Goal: Task Accomplishment & Management: Complete application form

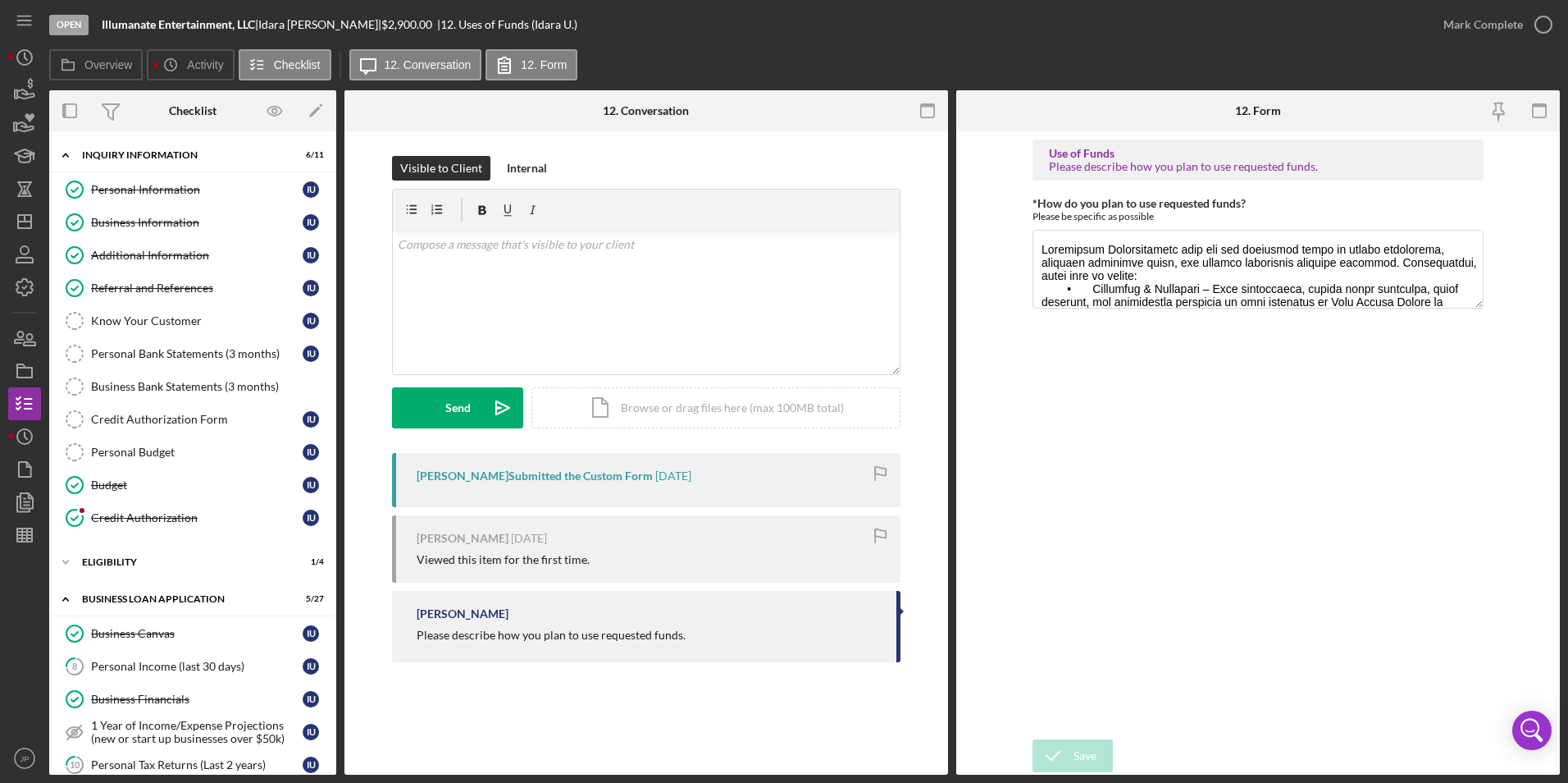
scroll to position [247, 0]
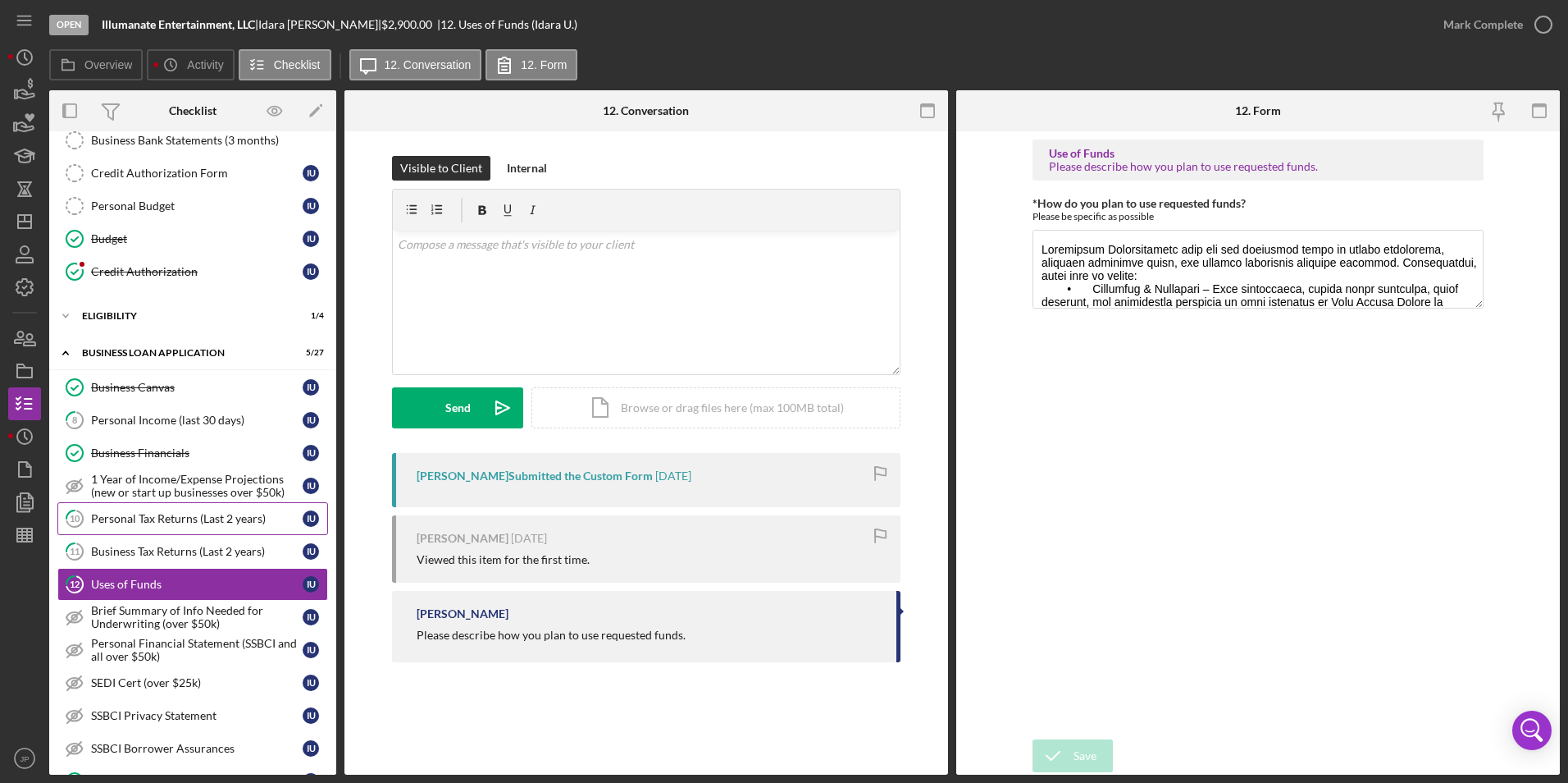
click at [192, 523] on div "Personal Tax Returns (Last 2 years)" at bounding box center [196, 518] width 212 height 13
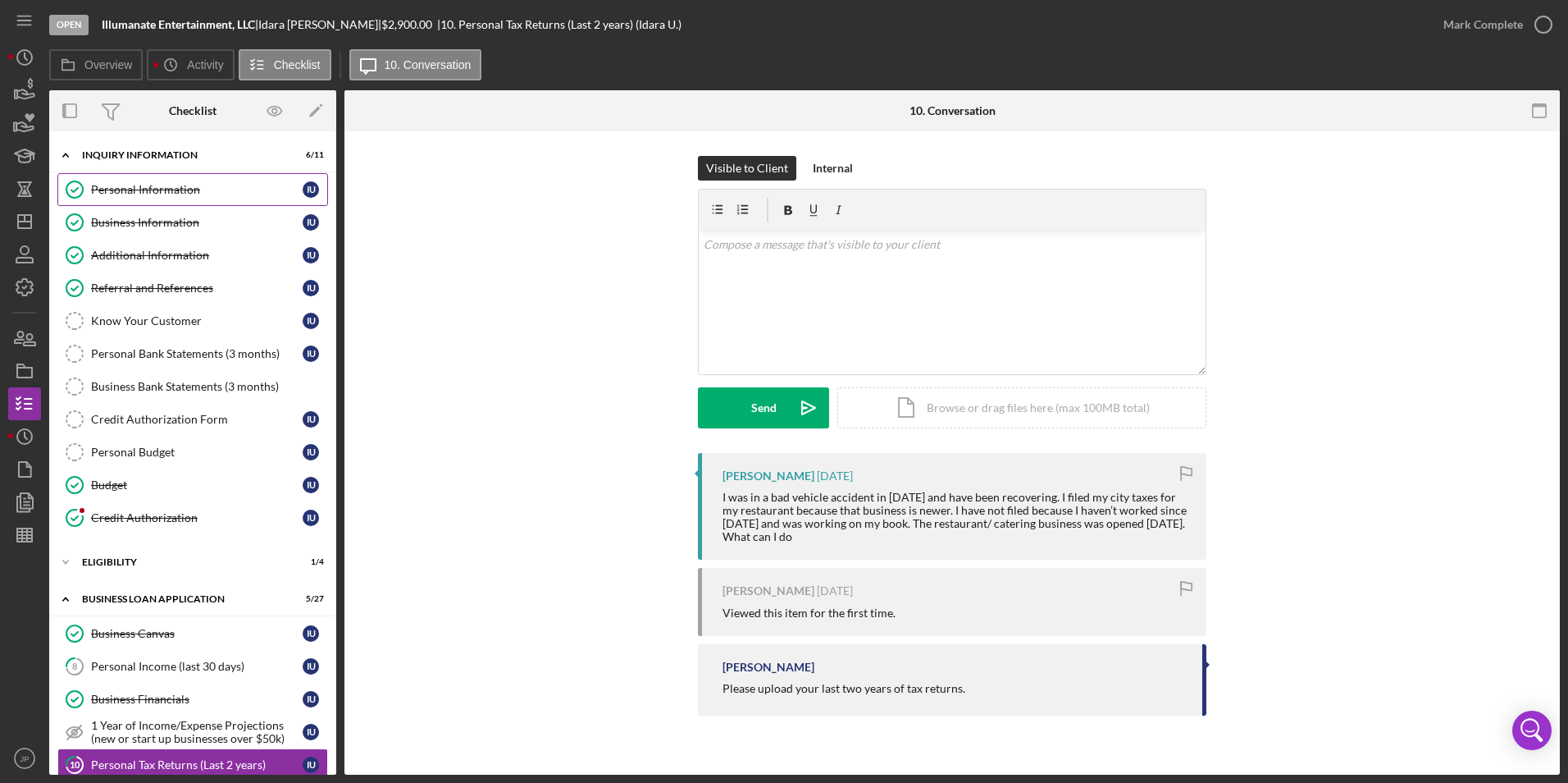
click at [212, 195] on div "Personal Information" at bounding box center [196, 189] width 212 height 13
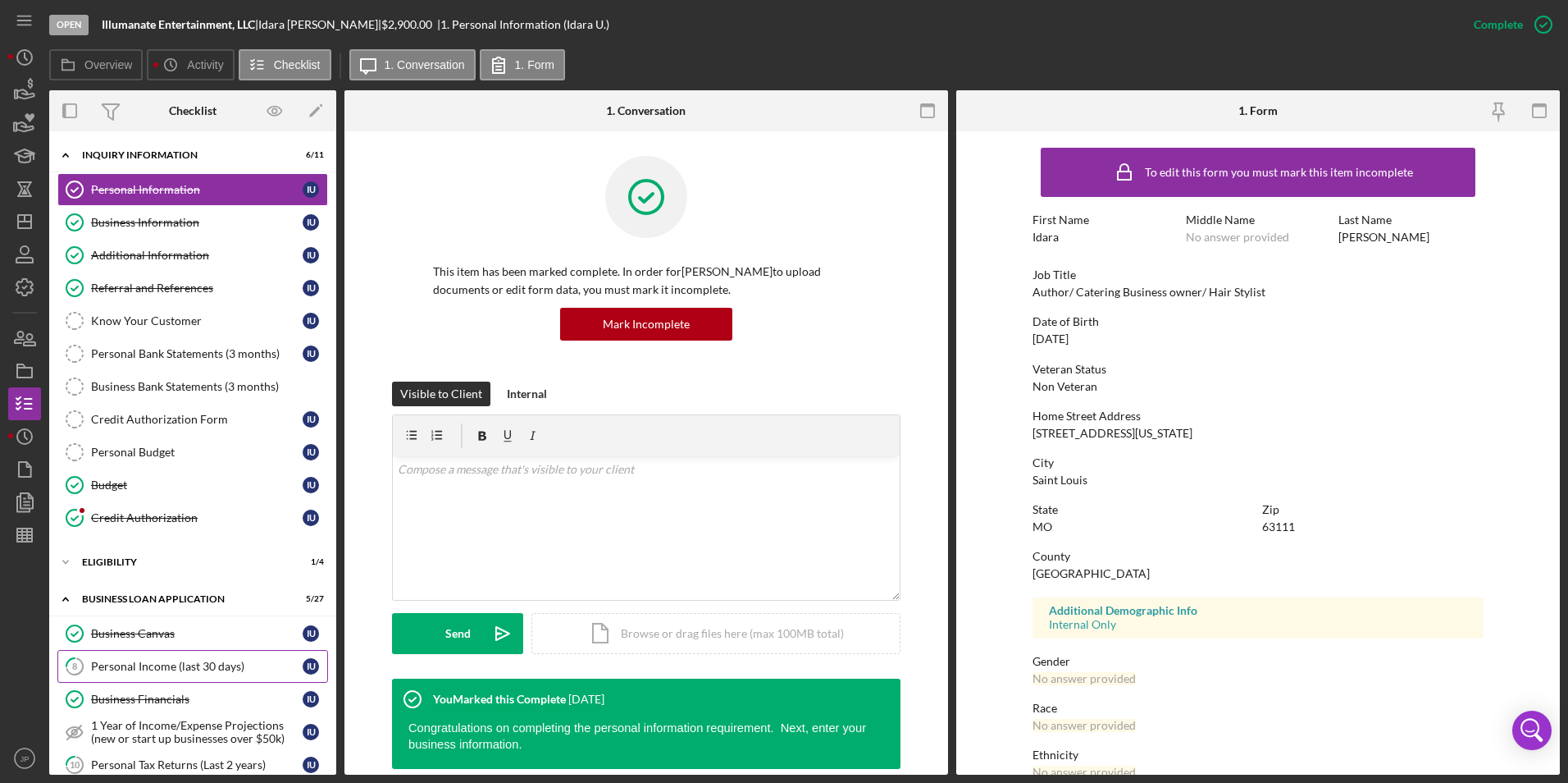
click at [177, 661] on div "Personal Income (last 30 days)" at bounding box center [196, 666] width 212 height 13
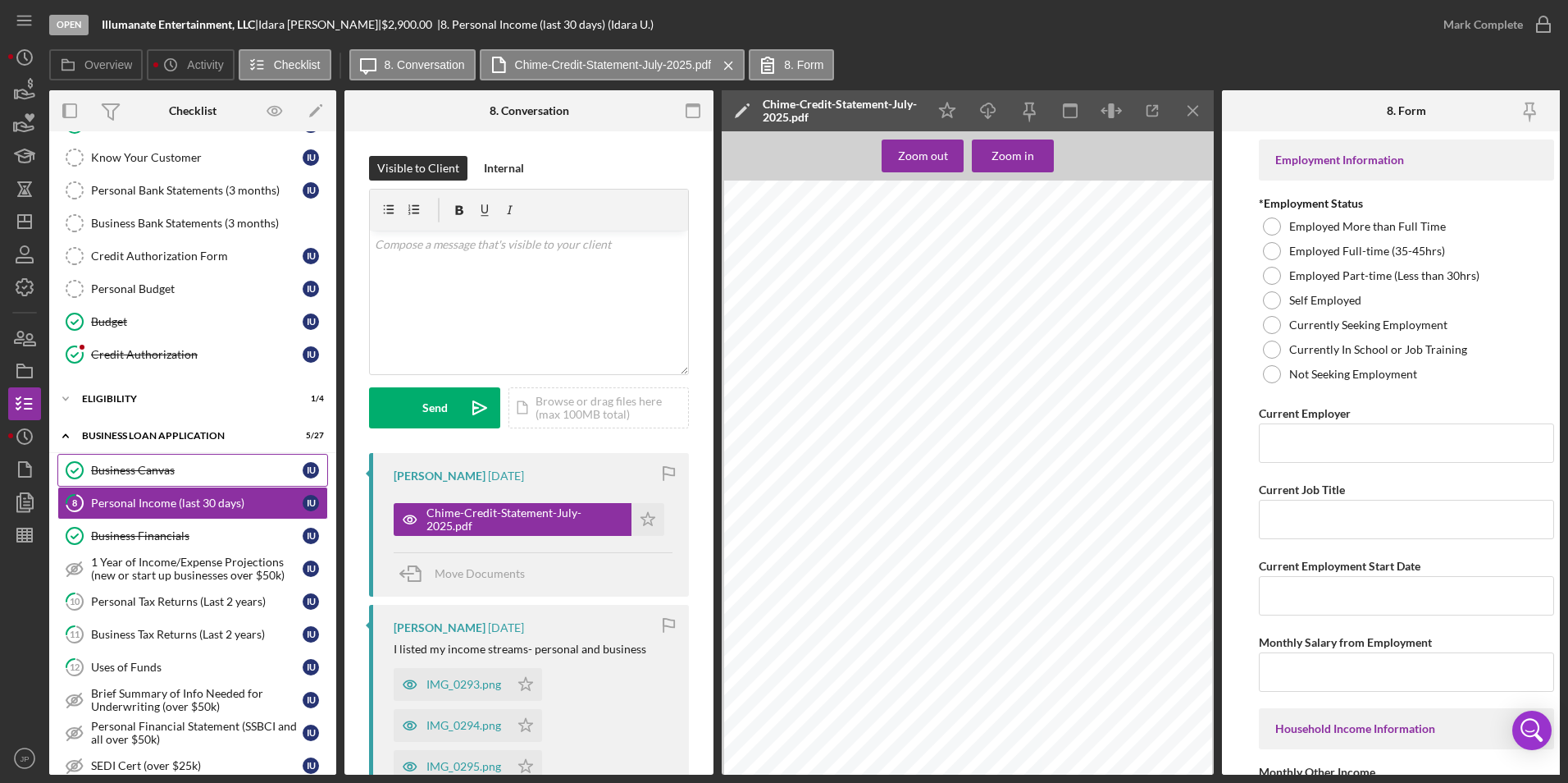
scroll to position [164, 0]
click at [167, 196] on div "Personal Bank Statements (3 months)" at bounding box center [196, 189] width 212 height 13
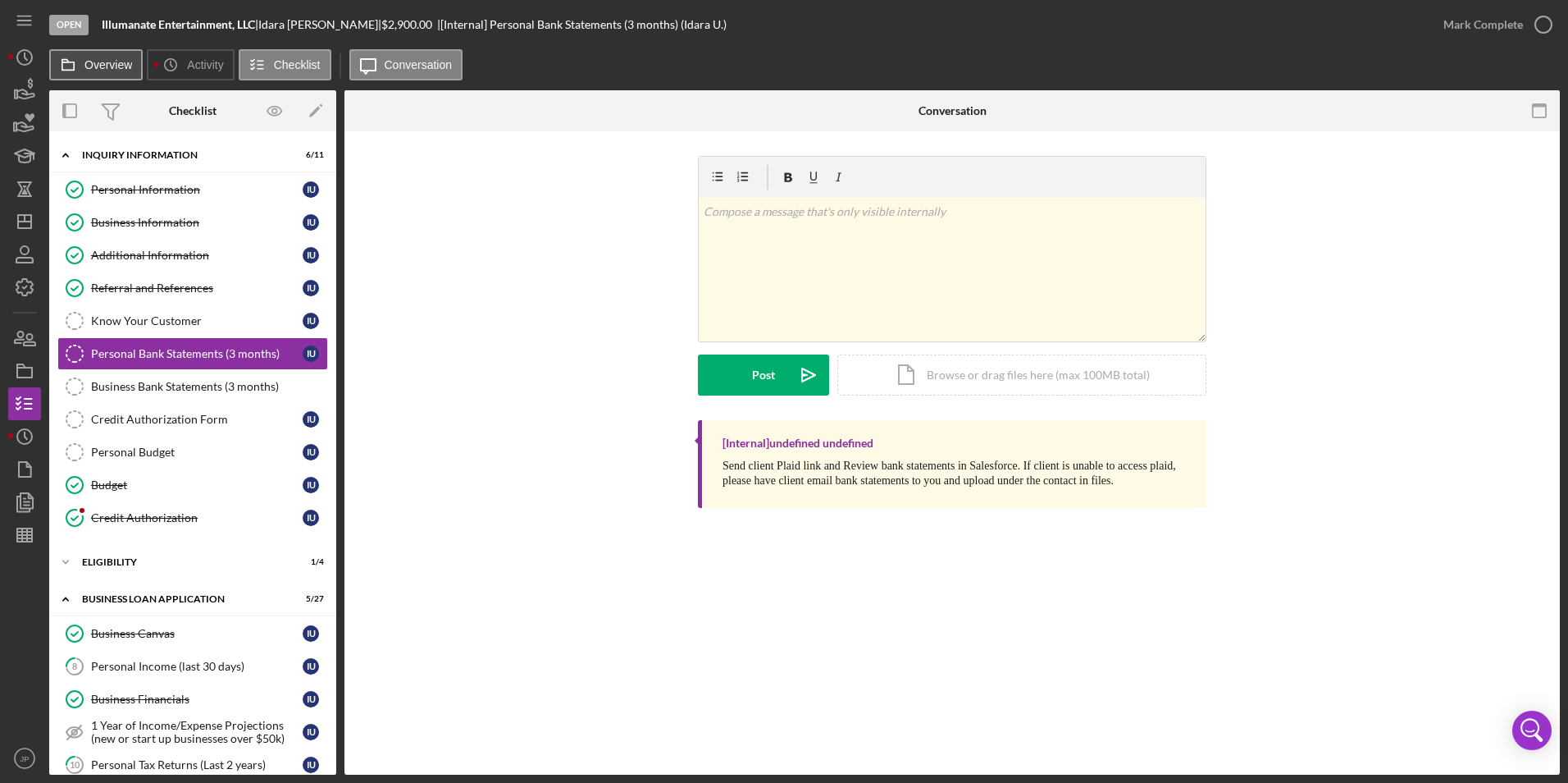
click at [106, 69] on label "Overview" at bounding box center [108, 64] width 48 height 13
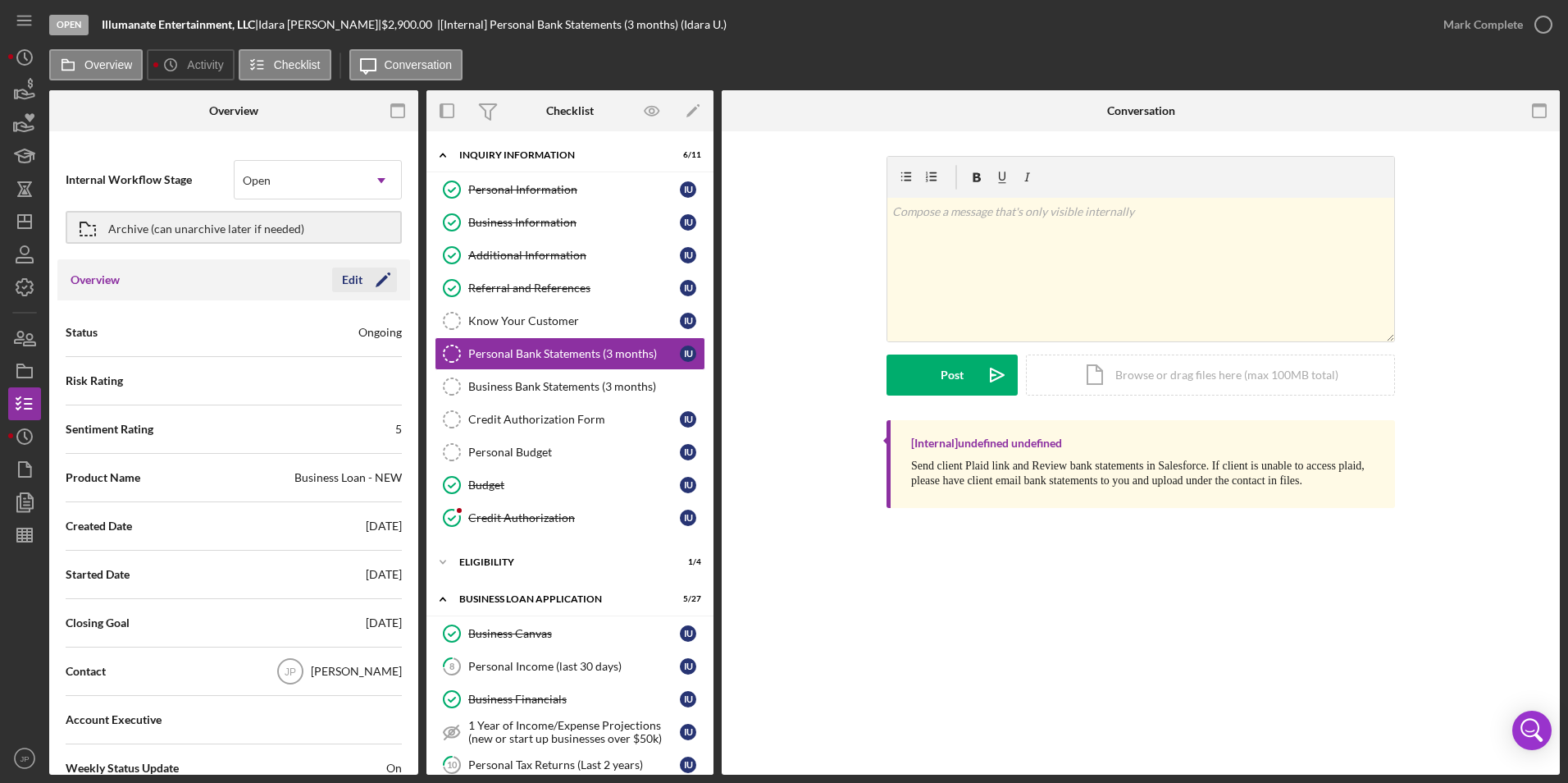
click at [376, 276] on icon "Icon/Edit" at bounding box center [382, 279] width 41 height 41
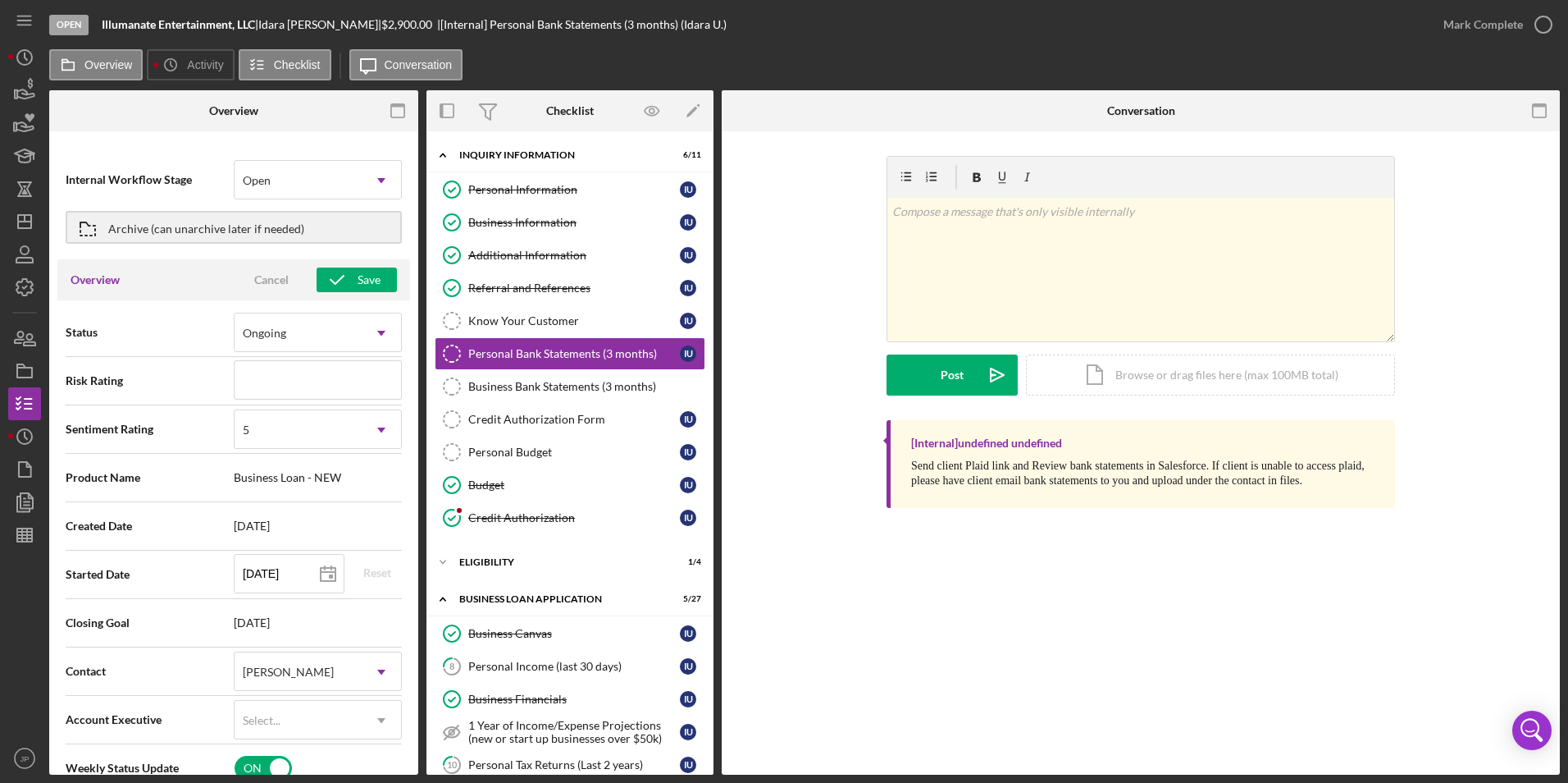
click at [317, 476] on span "Business Loan - NEW" at bounding box center [317, 477] width 168 height 13
click at [32, 231] on icon "Icon/Dashboard" at bounding box center [24, 221] width 41 height 41
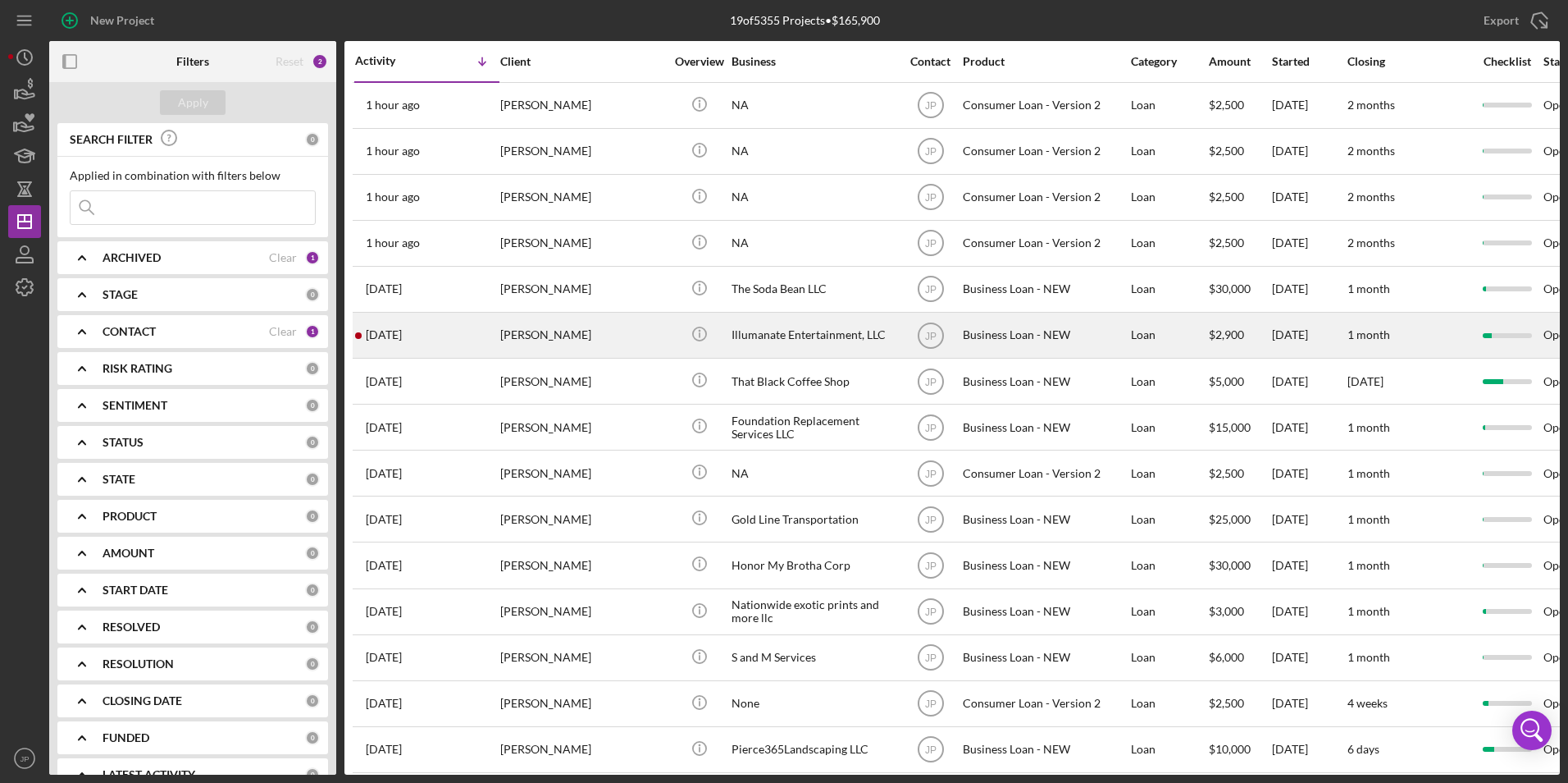
click at [629, 347] on div "[PERSON_NAME]" at bounding box center [583, 335] width 164 height 43
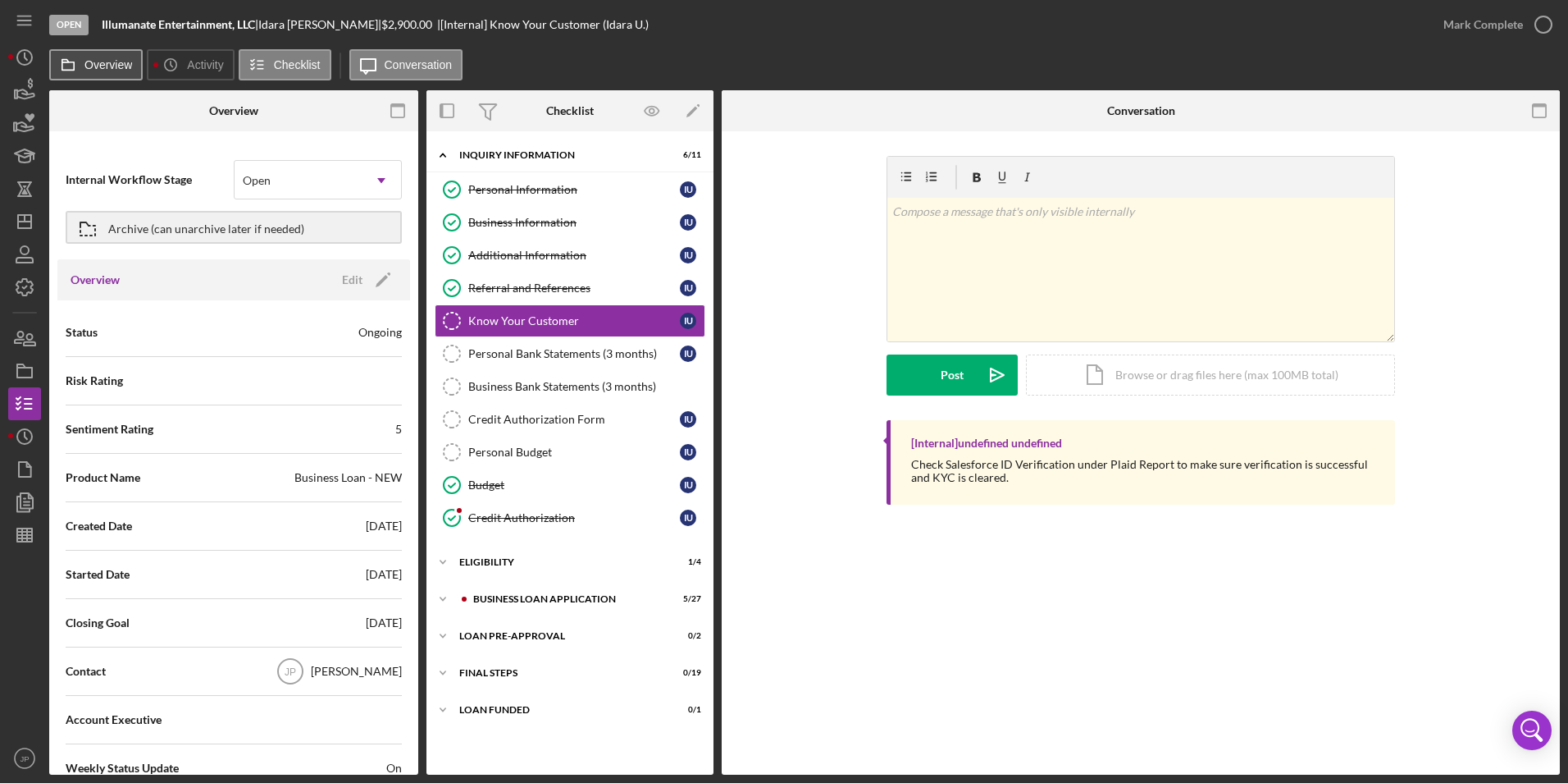
click at [119, 63] on label "Overview" at bounding box center [108, 64] width 48 height 13
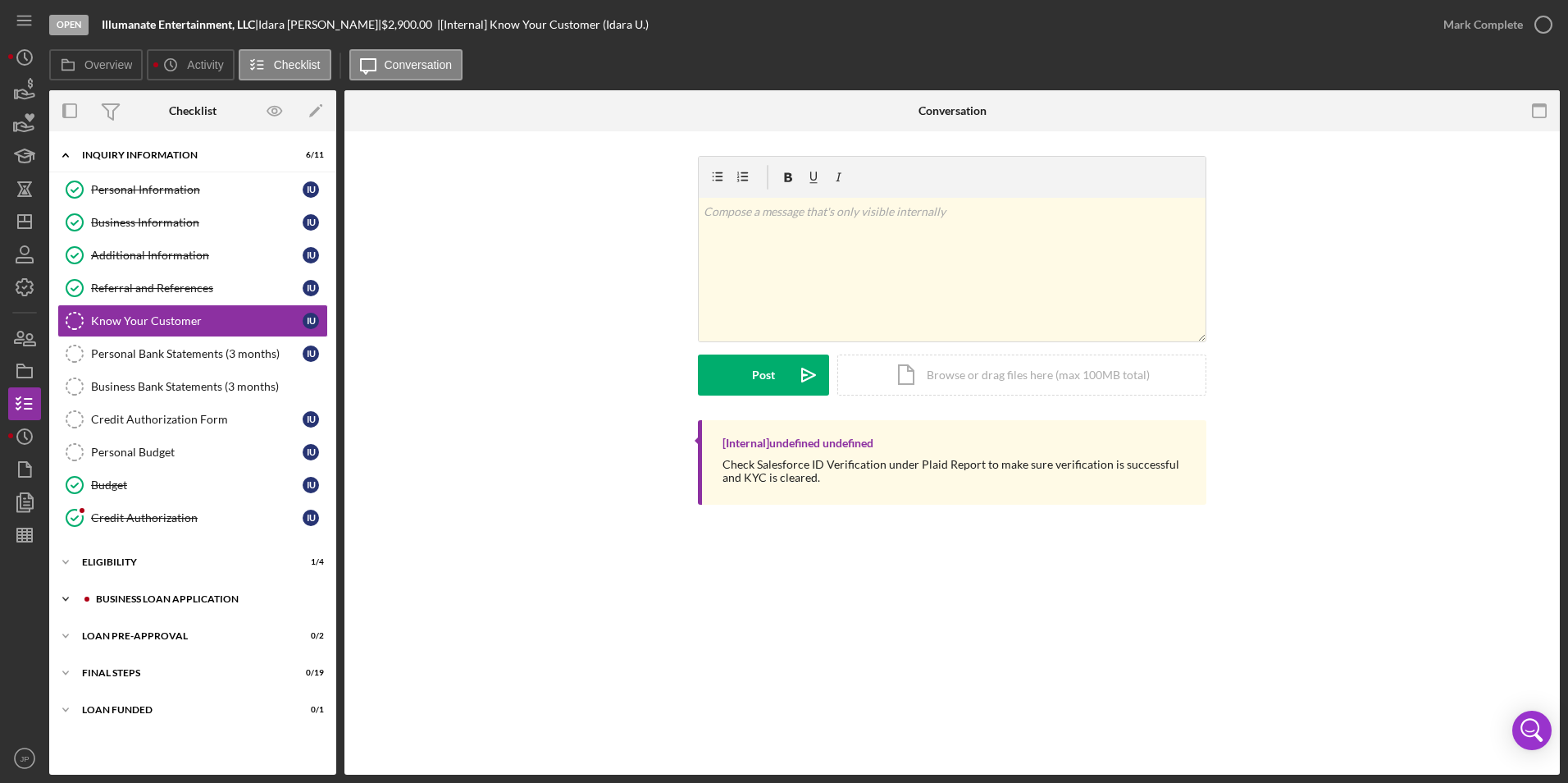
click at [67, 598] on icon "Icon/Expander" at bounding box center [66, 599] width 33 height 33
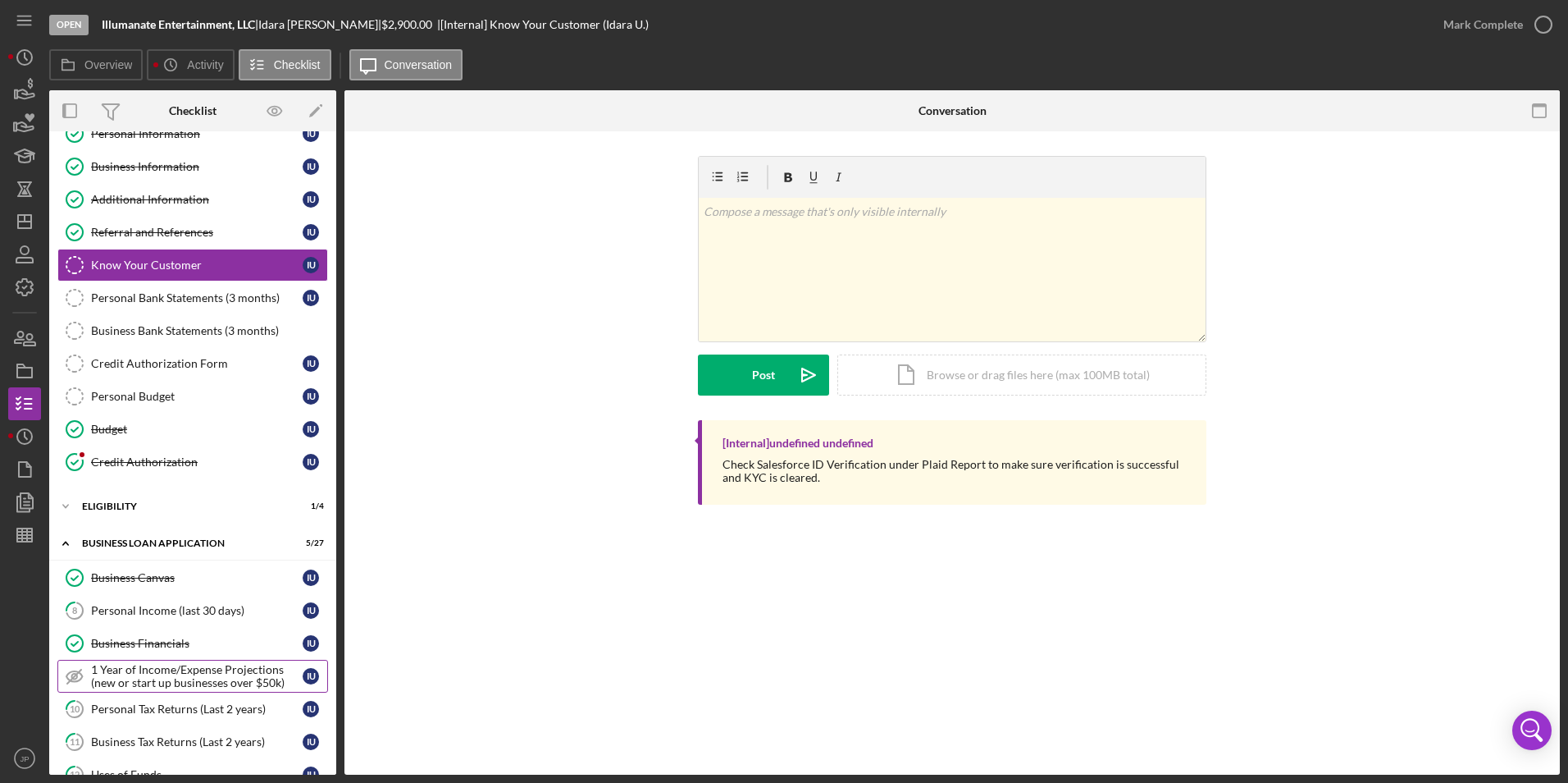
scroll to position [82, 0]
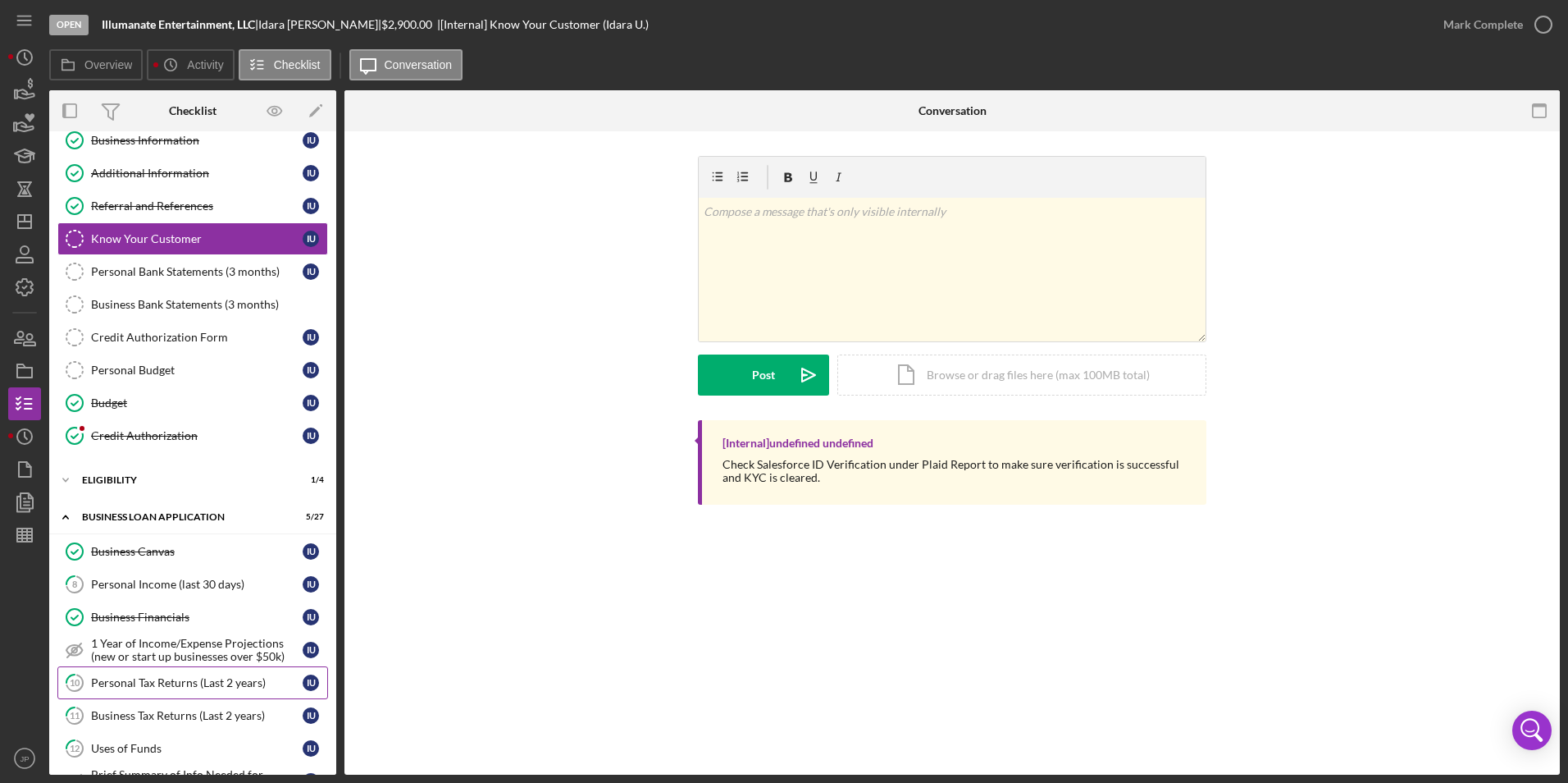
click at [227, 690] on div "Personal Tax Returns (Last 2 years)" at bounding box center [196, 683] width 212 height 13
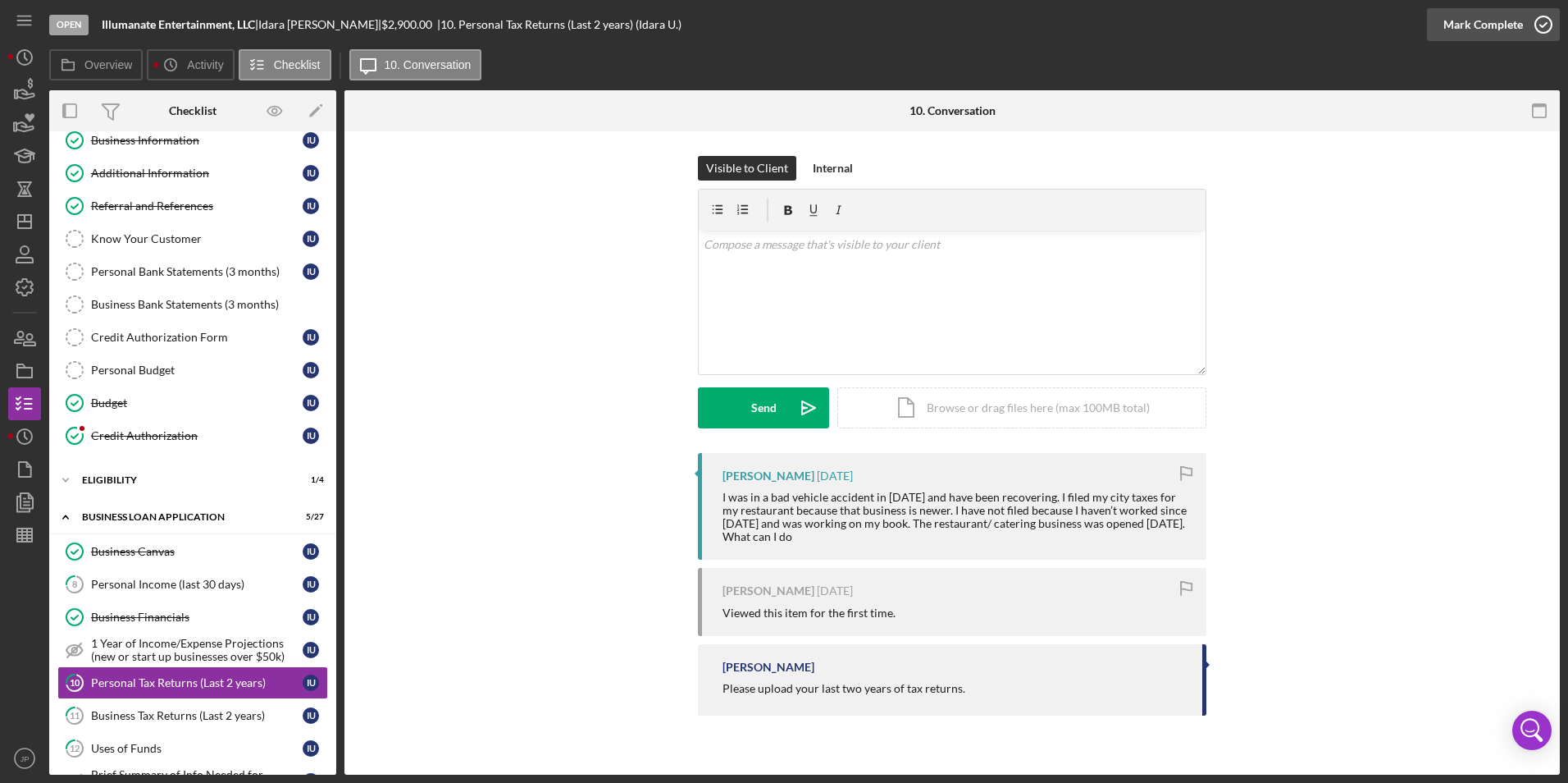
click at [1480, 28] on div "Mark Complete" at bounding box center [1483, 24] width 80 height 33
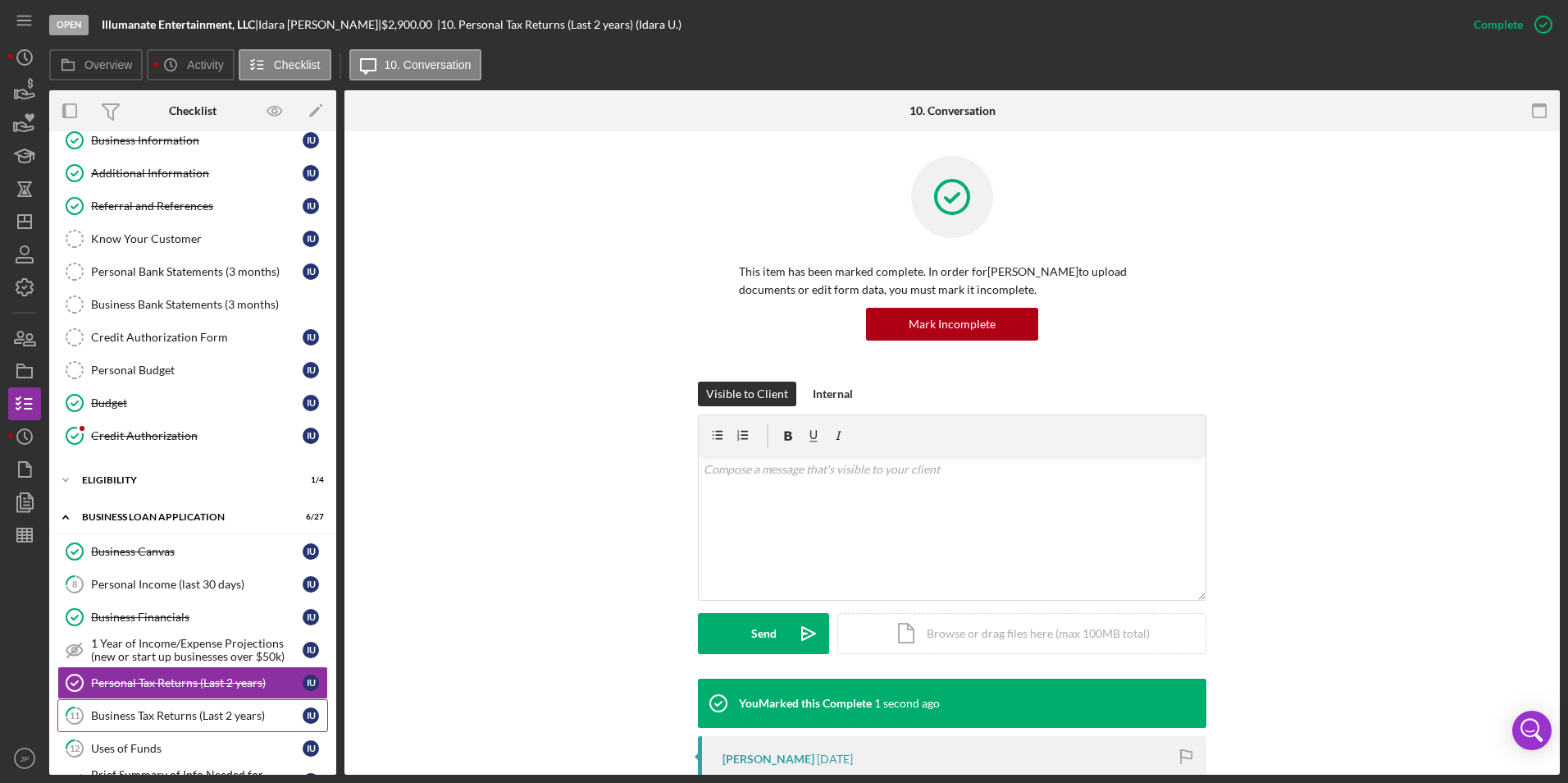
click at [228, 719] on div "Business Tax Returns (Last 2 years)" at bounding box center [196, 715] width 212 height 13
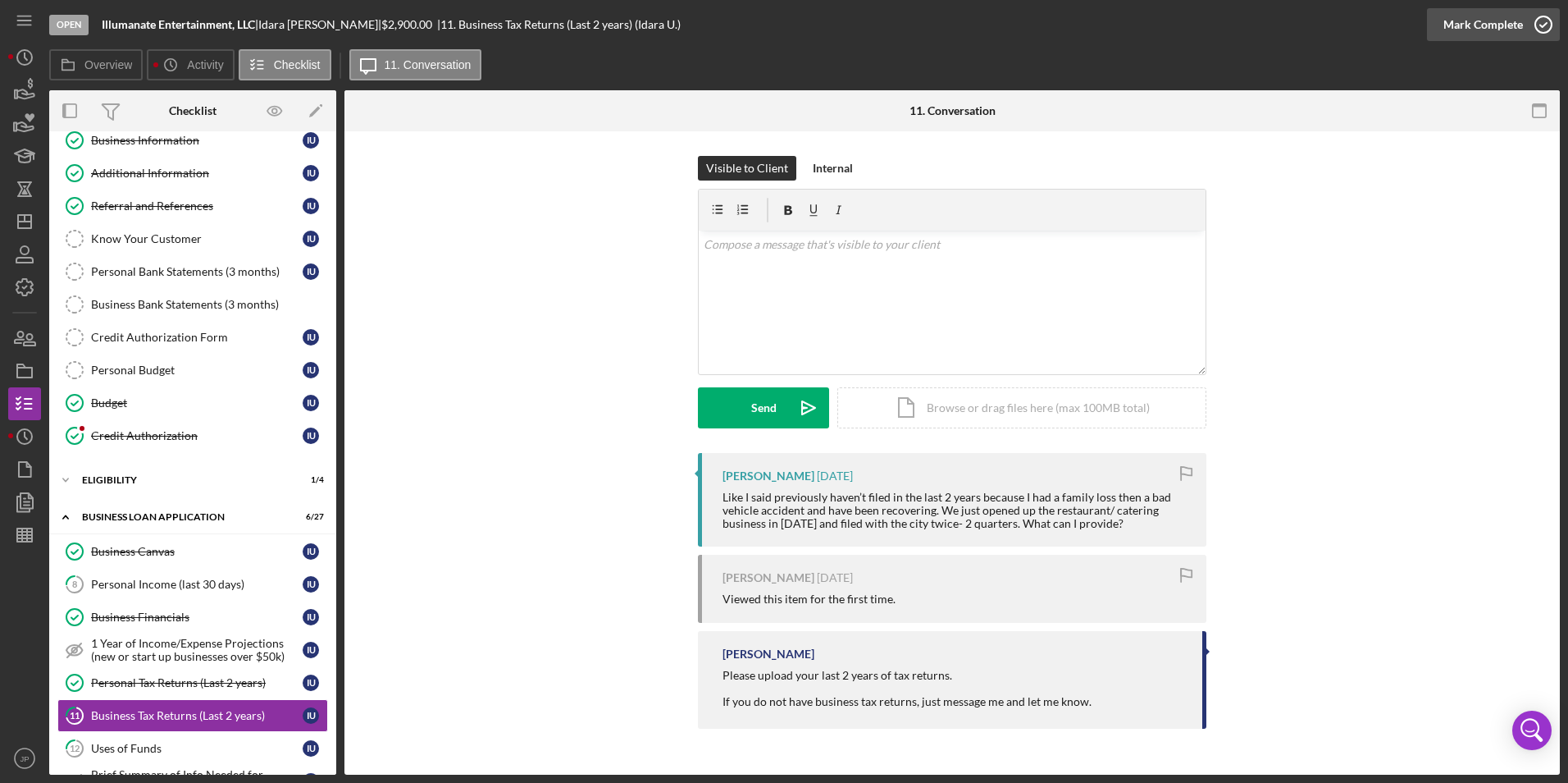
click at [1479, 27] on div "Mark Complete" at bounding box center [1483, 24] width 80 height 33
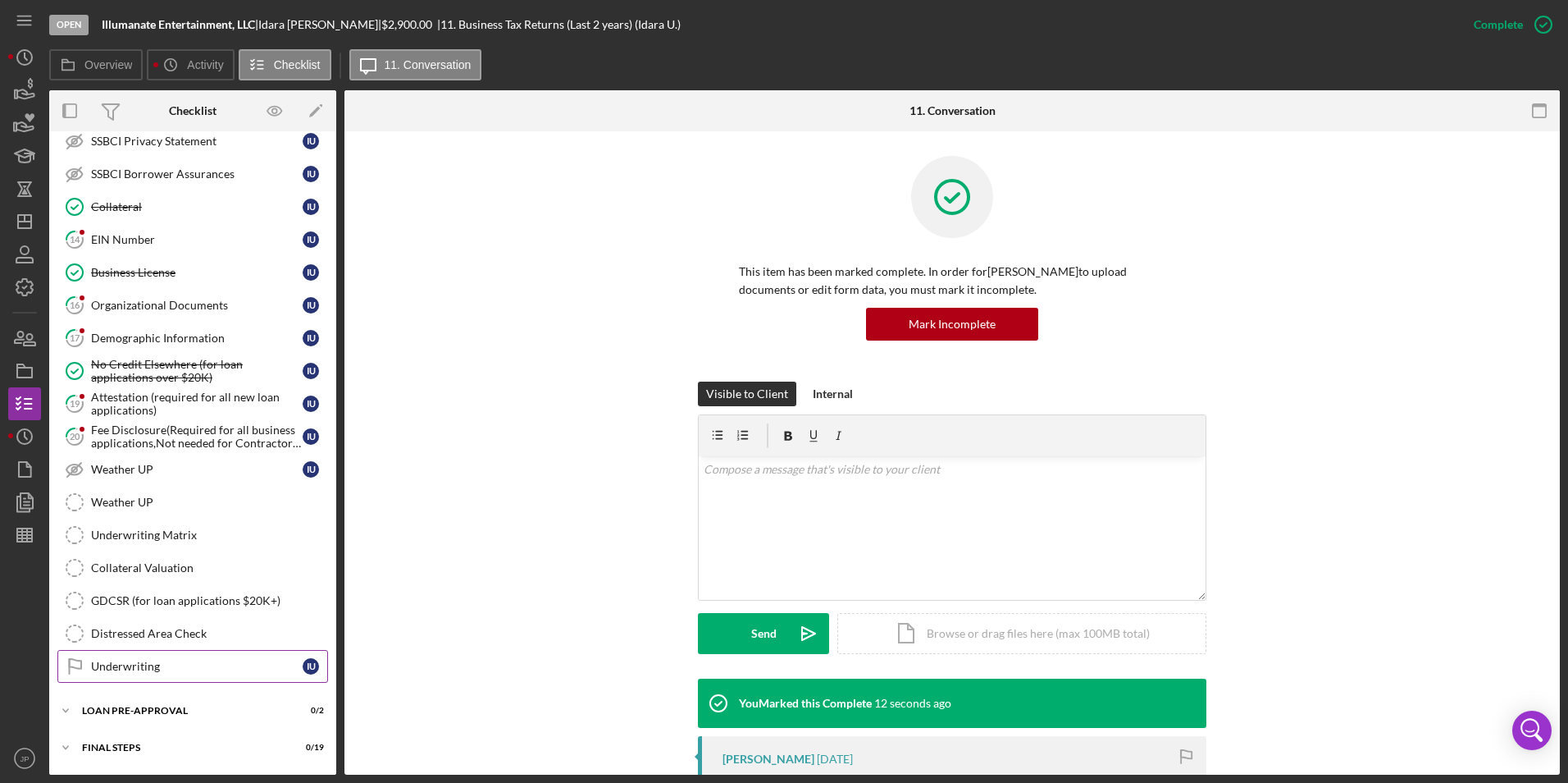
scroll to position [856, 0]
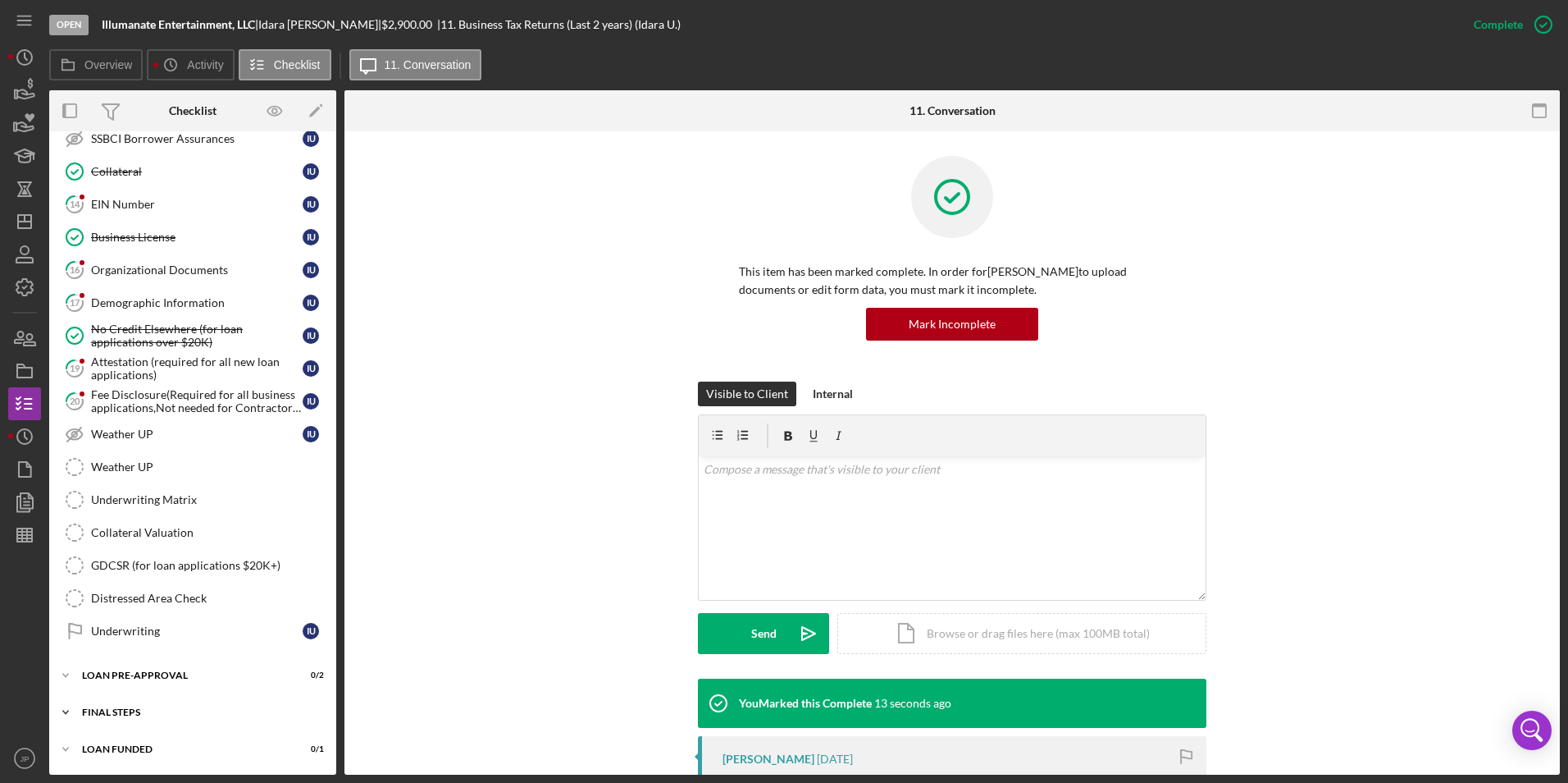
click at [70, 710] on icon "Icon/Expander" at bounding box center [66, 712] width 33 height 33
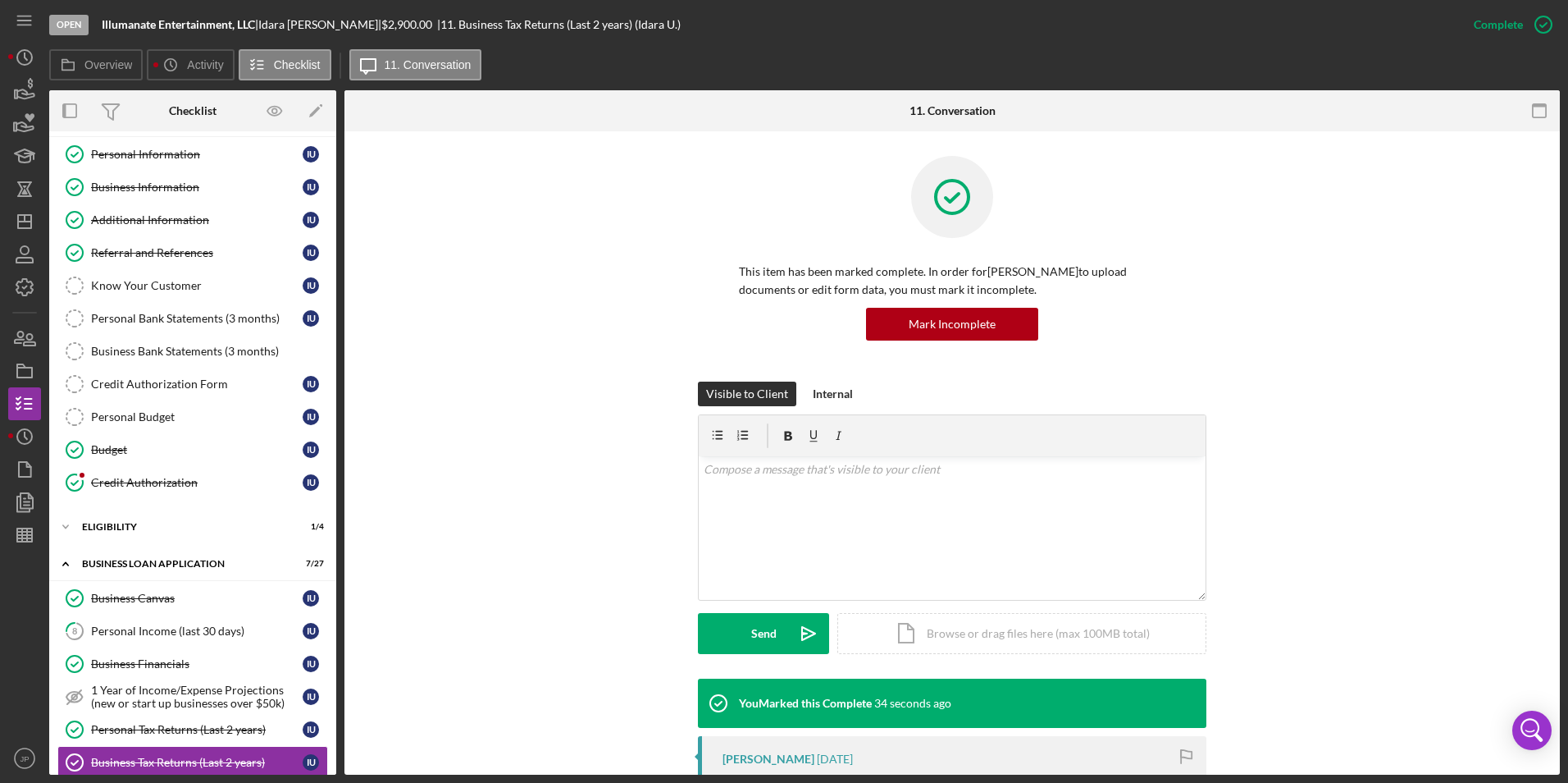
scroll to position [0, 0]
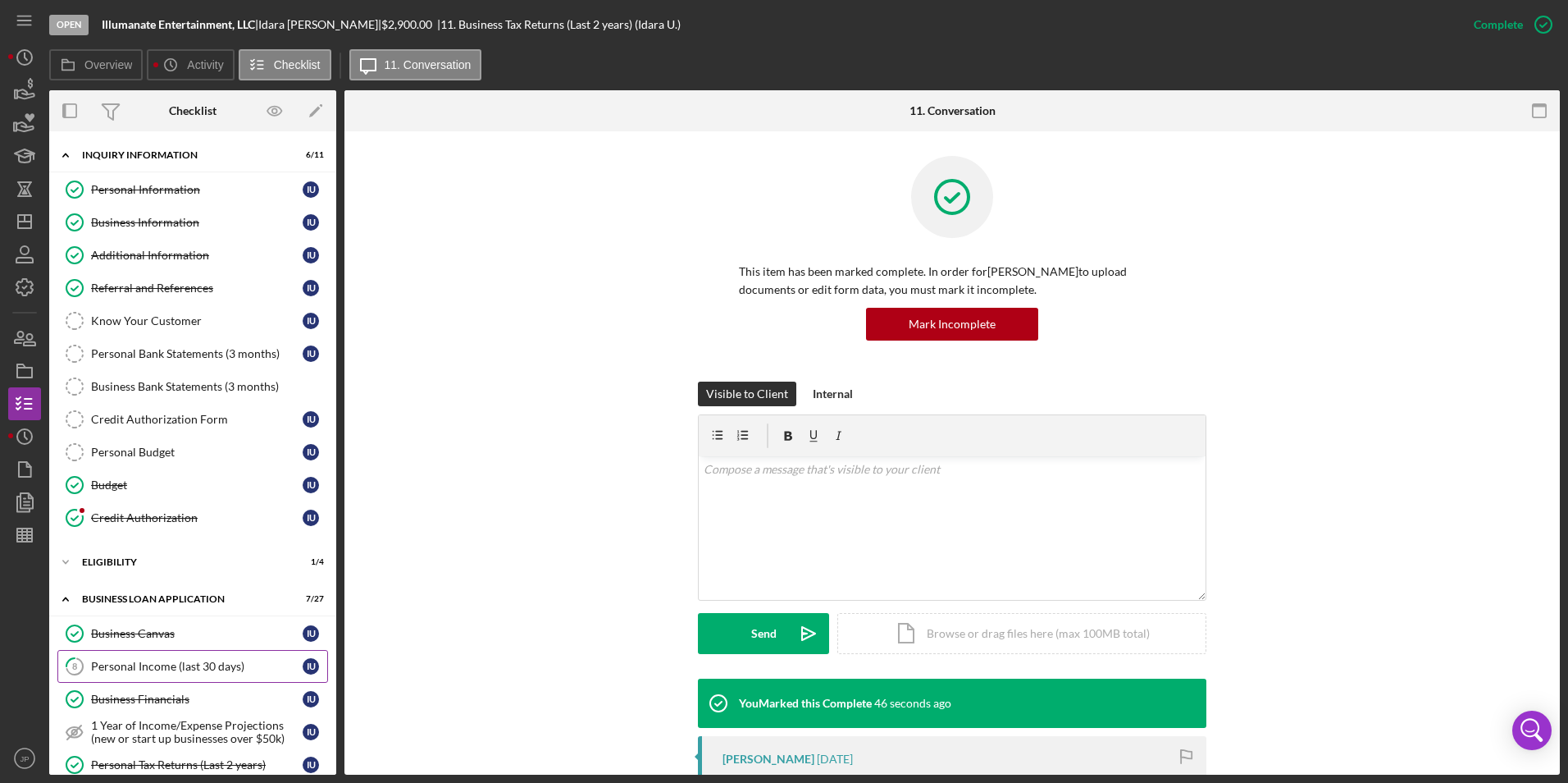
click at [154, 655] on link "8 Personal Income (last 30 days) I U" at bounding box center [192, 666] width 271 height 33
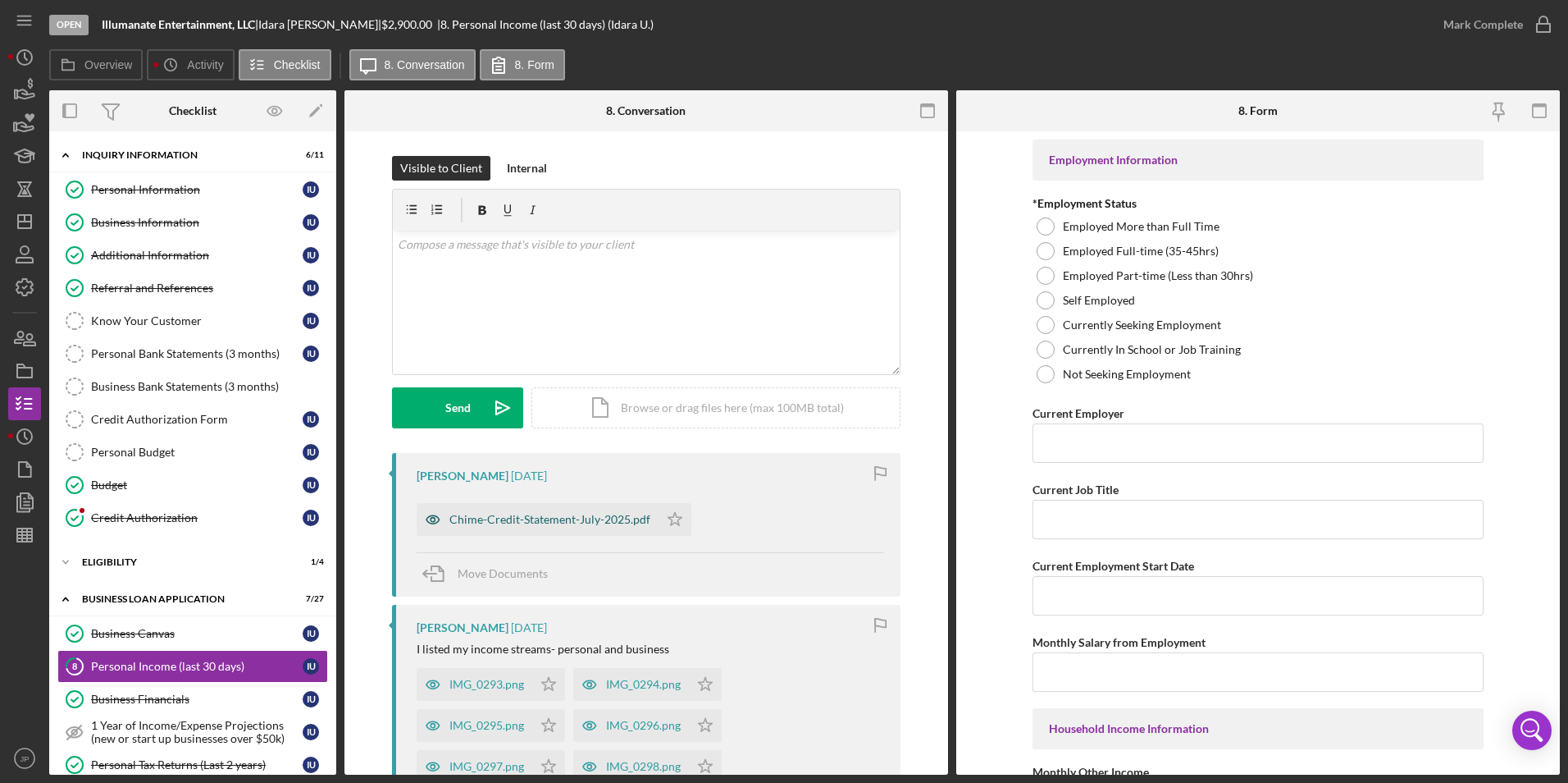
click at [522, 528] on div "Chime-Credit-Statement-July-2025.pdf" at bounding box center [538, 519] width 242 height 33
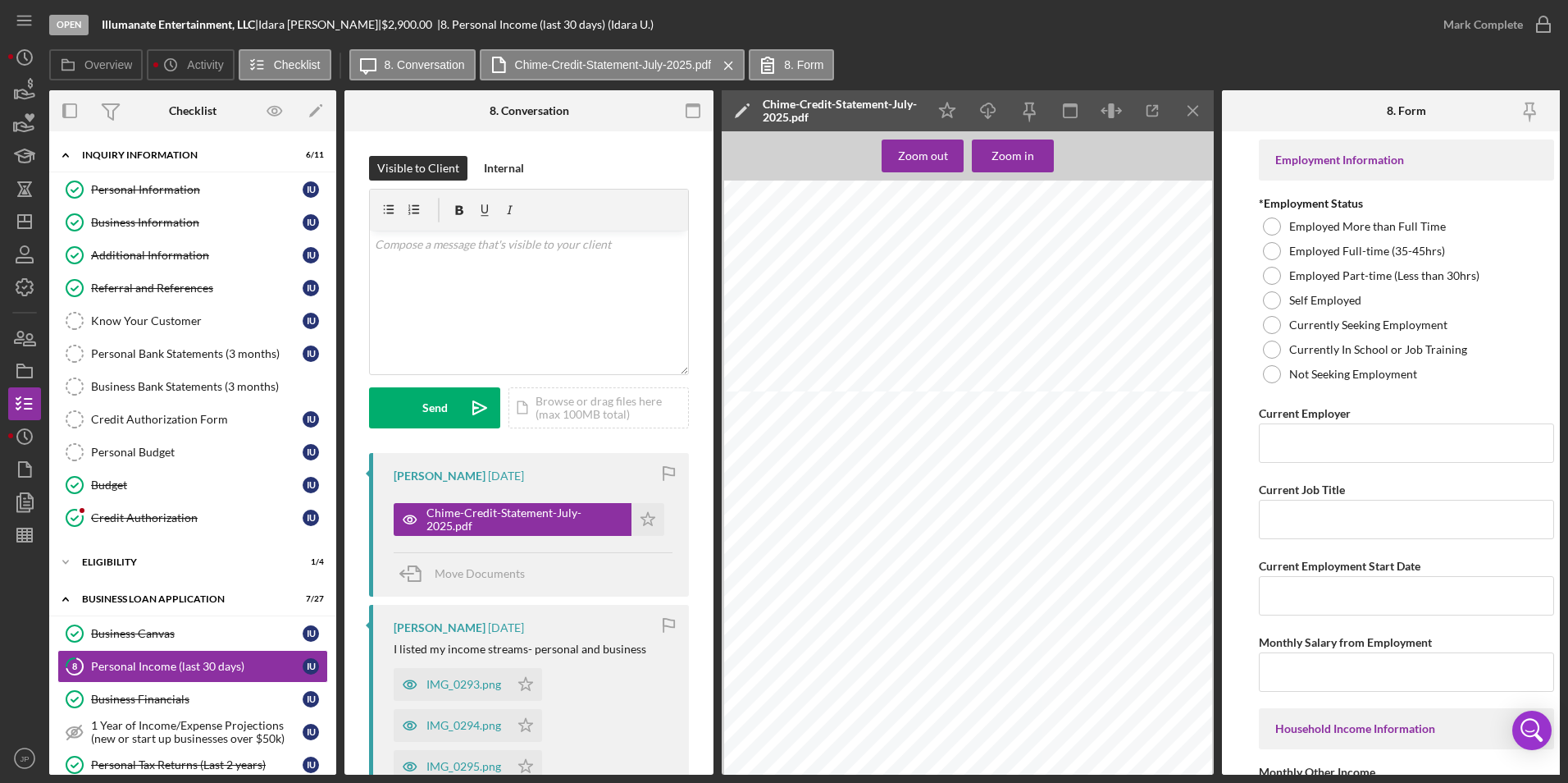
scroll to position [492, 0]
click at [1198, 109] on icon "Icon/Menu Close" at bounding box center [1194, 111] width 37 height 37
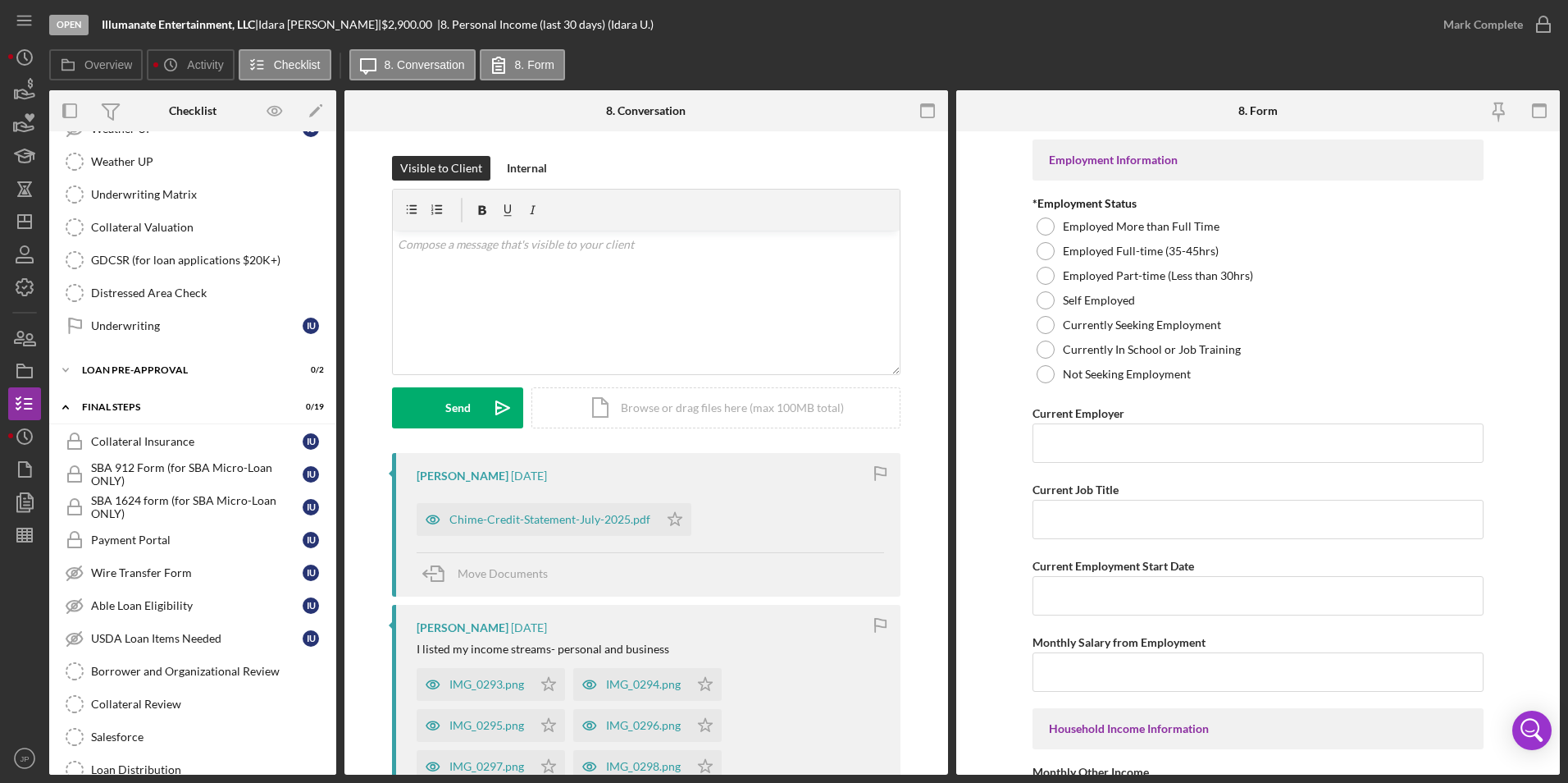
scroll to position [1160, 0]
click at [63, 373] on icon "Icon/Expander" at bounding box center [66, 371] width 33 height 33
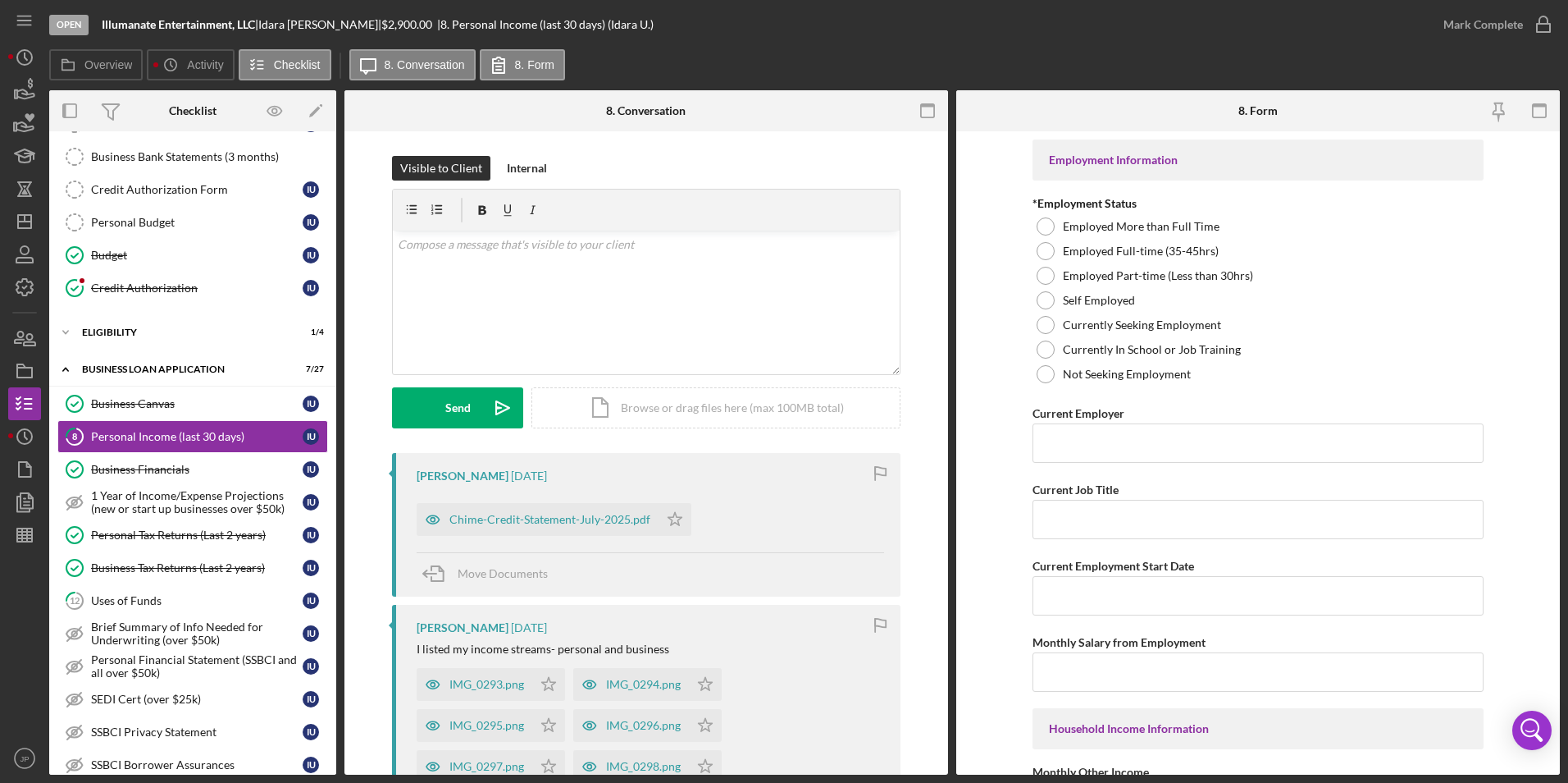
scroll to position [176, 0]
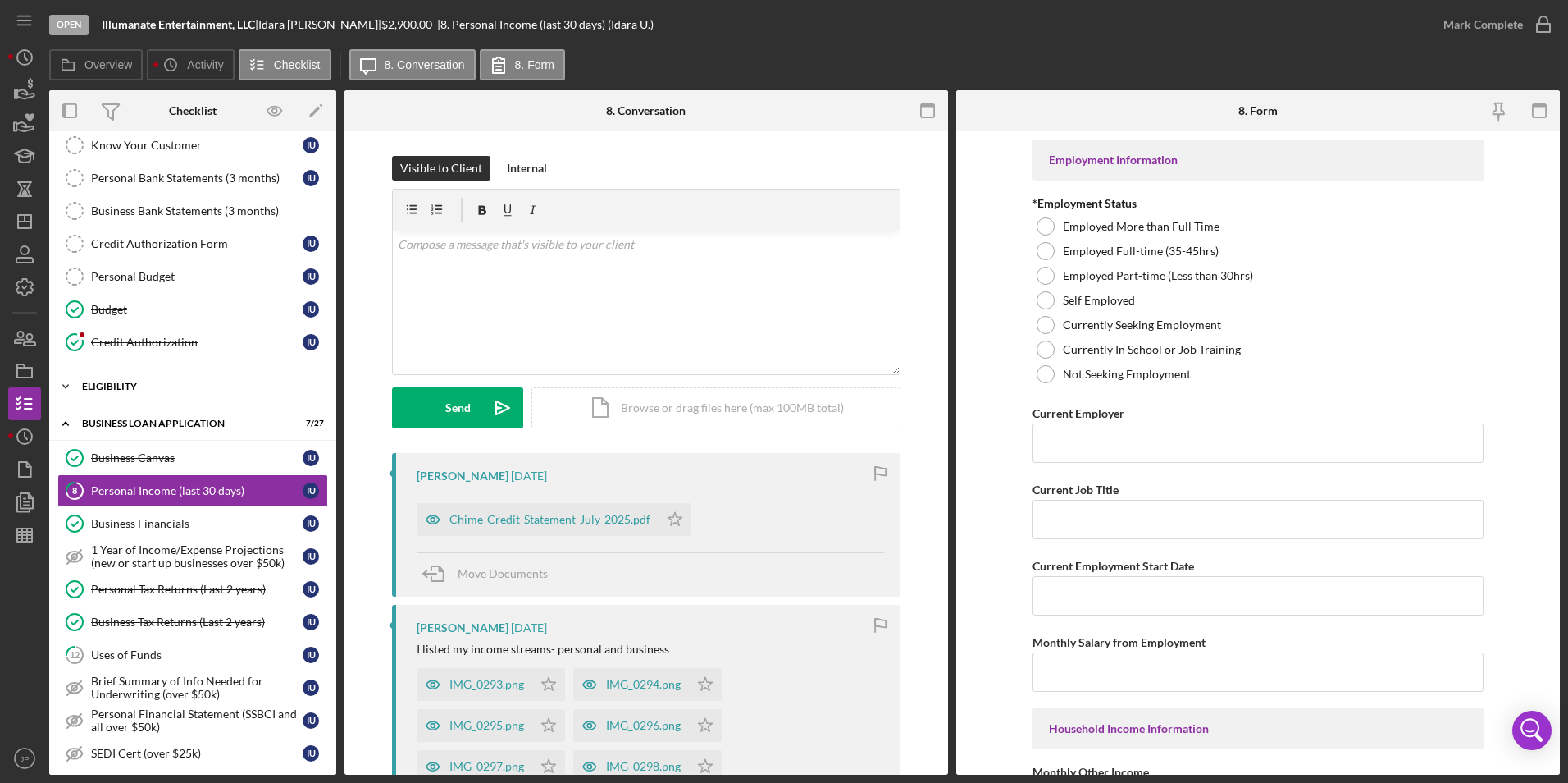
click at [72, 383] on icon "Icon/Expander" at bounding box center [66, 387] width 33 height 33
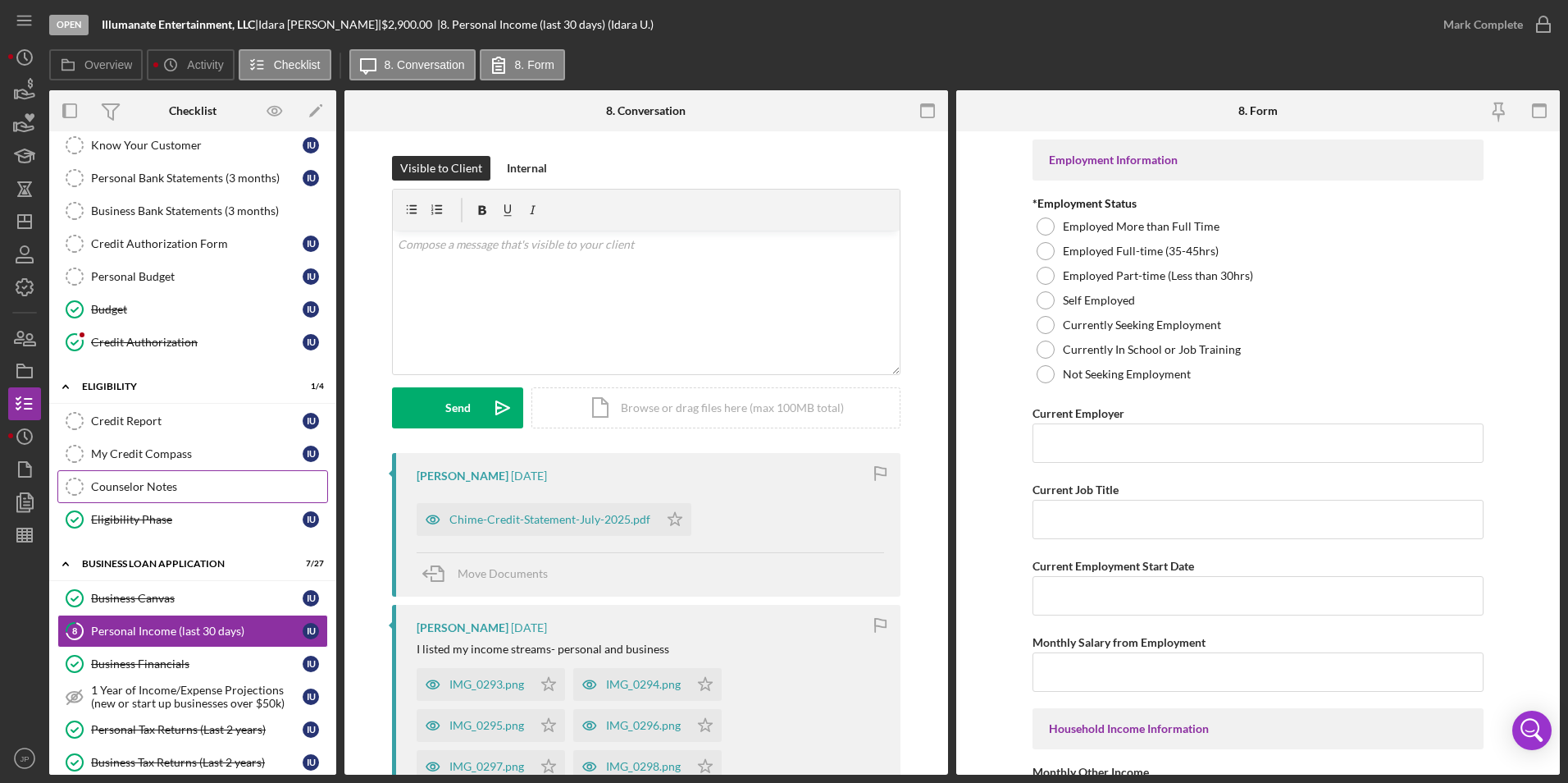
click at [153, 487] on div "Counselor Notes" at bounding box center [208, 486] width 236 height 13
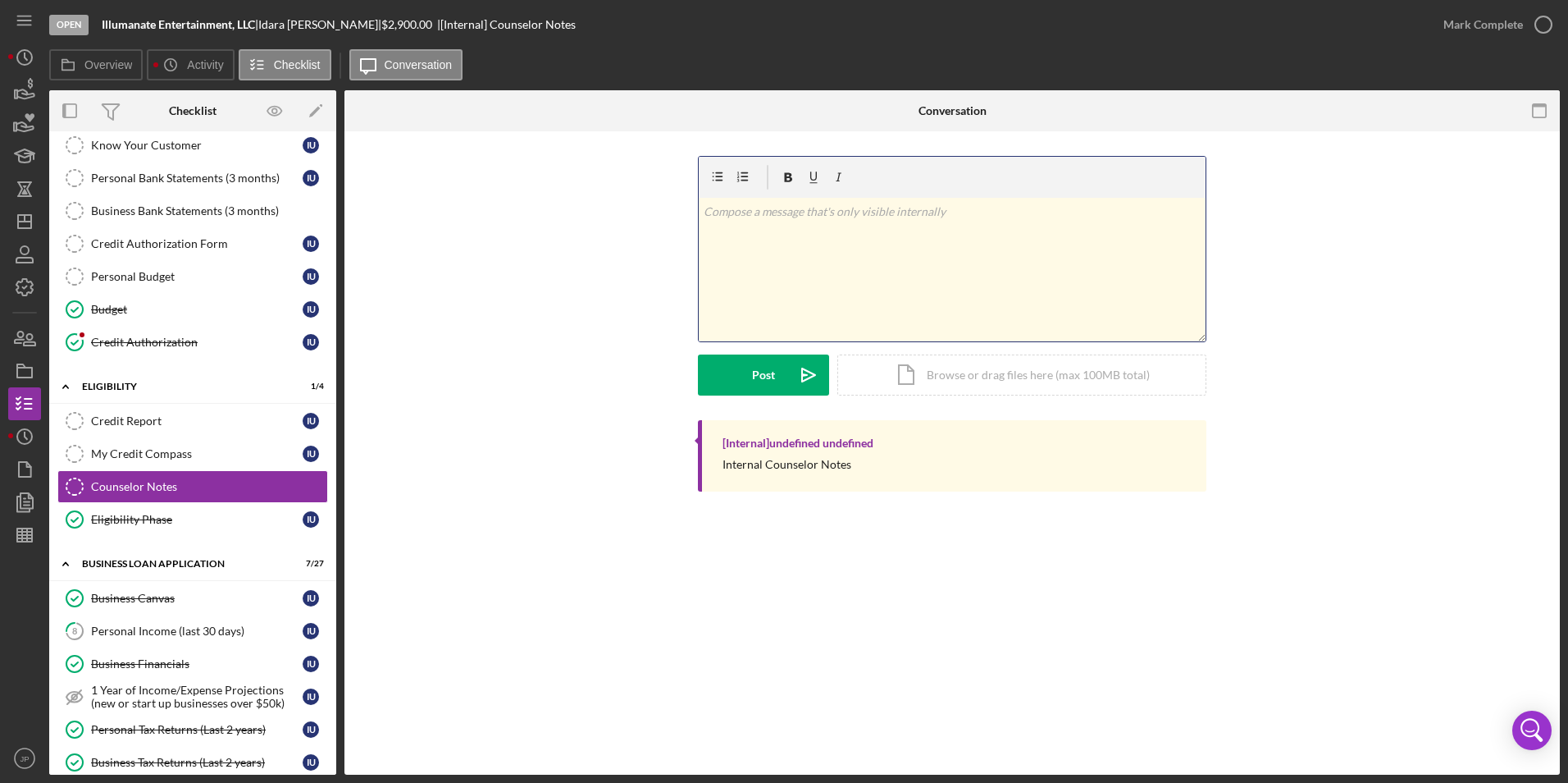
click at [850, 270] on div "v Color teal Color pink Remove color Add row above Add row below Add column bef…" at bounding box center [952, 270] width 507 height 144
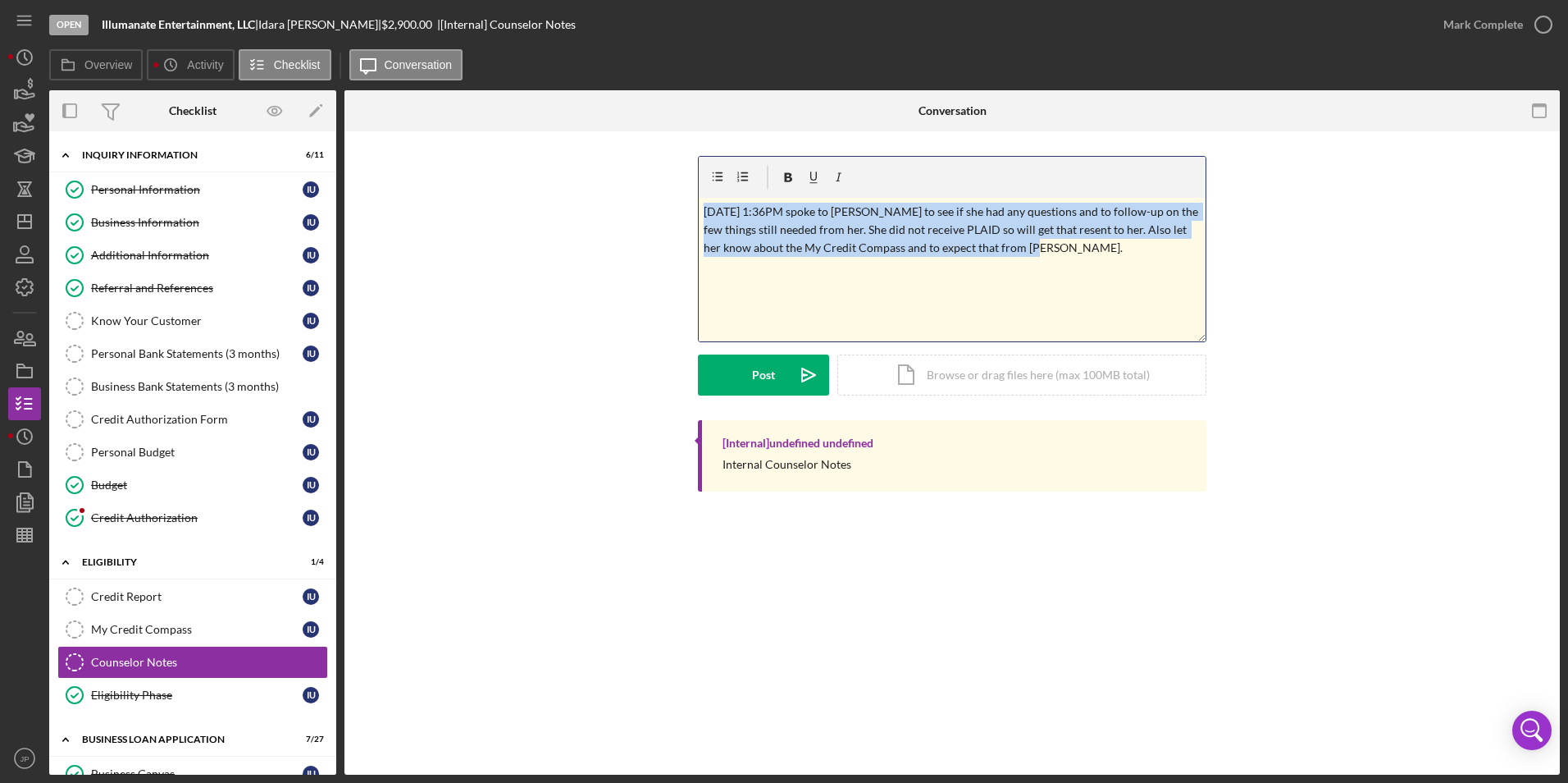
drag, startPoint x: 1042, startPoint y: 250, endPoint x: 682, endPoint y: 204, distance: 362.9
click at [682, 204] on div "v Color teal Color pink Remove color Add row above Add row below Add column bef…" at bounding box center [952, 287] width 1167 height 264
copy p "[DATE] 1:36PM spoke to [PERSON_NAME] to see if she had any questions and to fol…"
click at [746, 294] on div "v Color teal Color pink Remove color Add row above Add row below Add column bef…" at bounding box center [952, 270] width 507 height 144
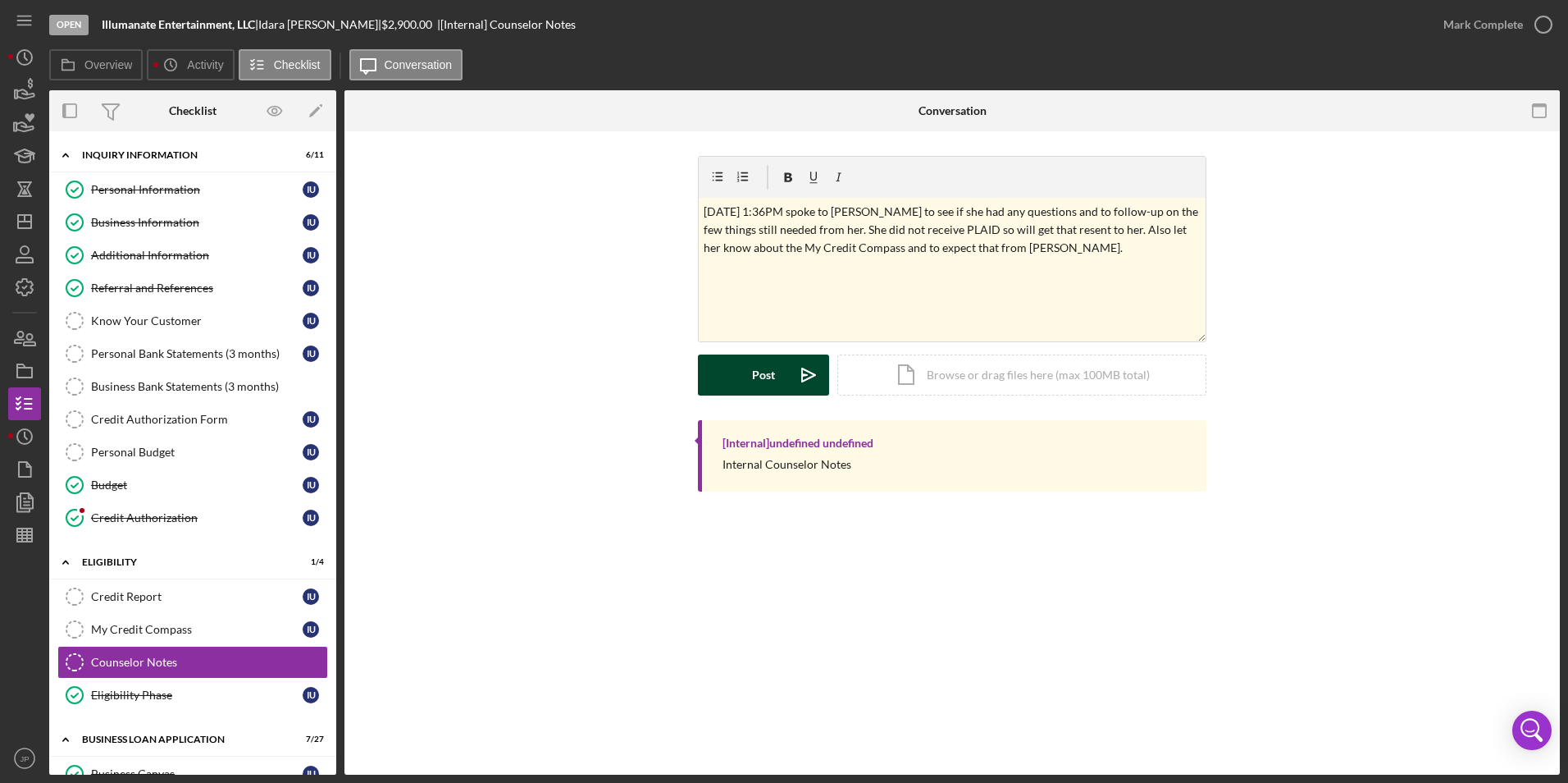
click at [766, 380] on div "Post" at bounding box center [764, 375] width 23 height 41
